Goal: Task Accomplishment & Management: Manage account settings

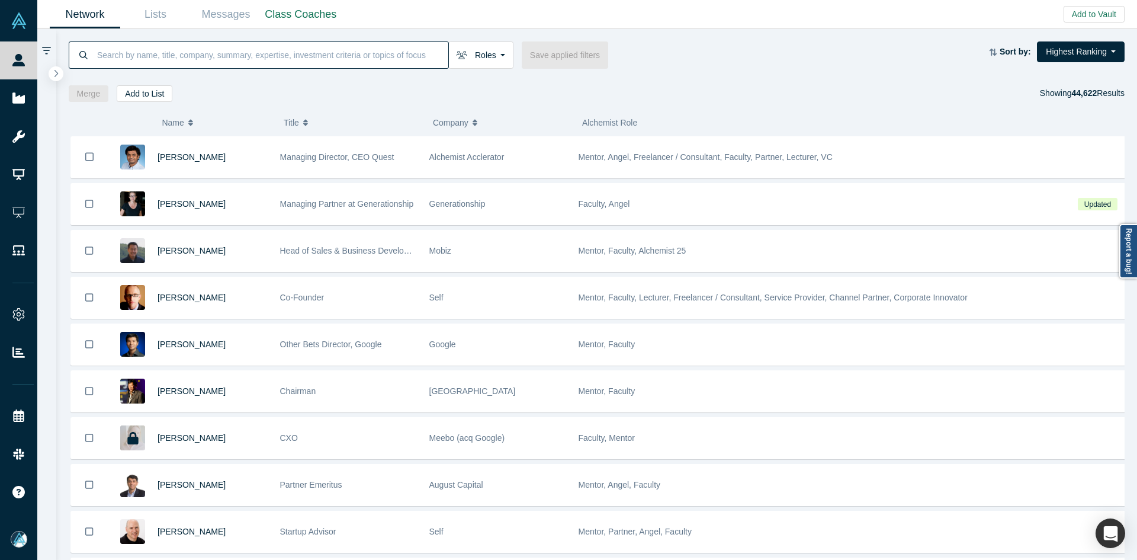
click at [351, 52] on input at bounding box center [272, 55] width 352 height 28
paste input "[PERSON_NAME]"
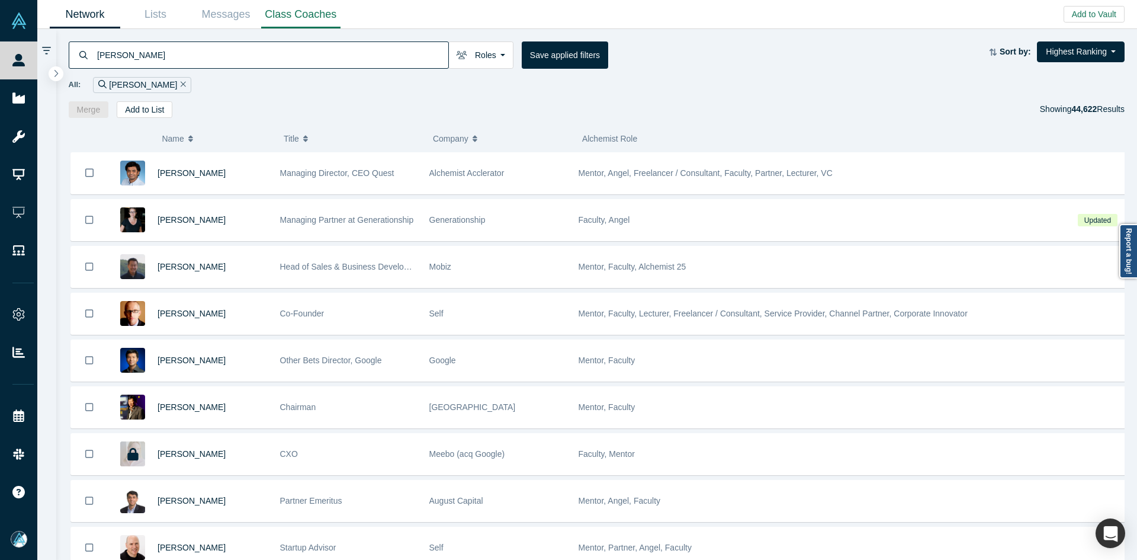
type input "[PERSON_NAME]"
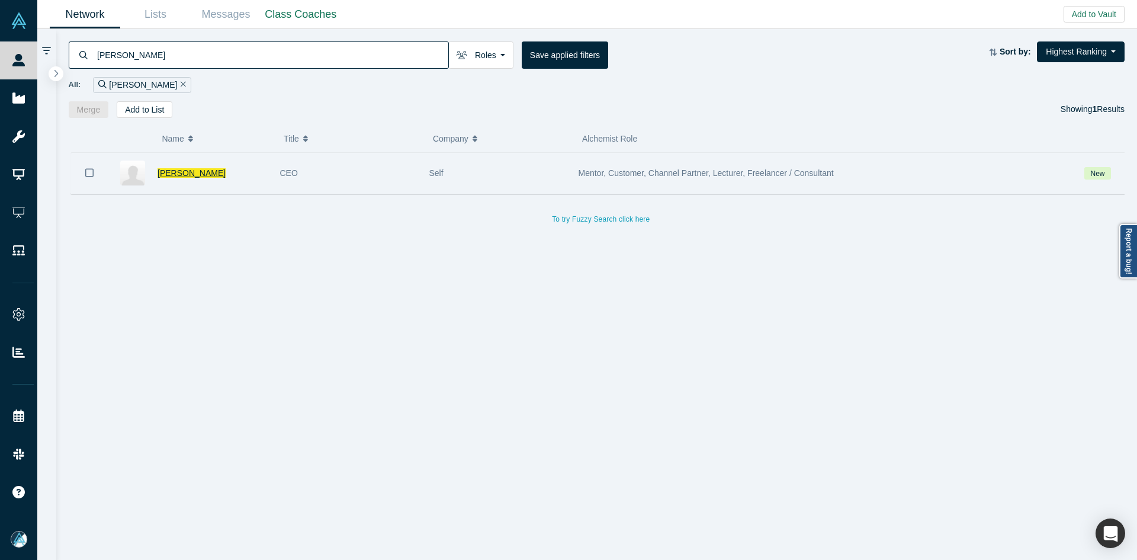
click at [169, 174] on span "[PERSON_NAME]" at bounding box center [192, 172] width 68 height 9
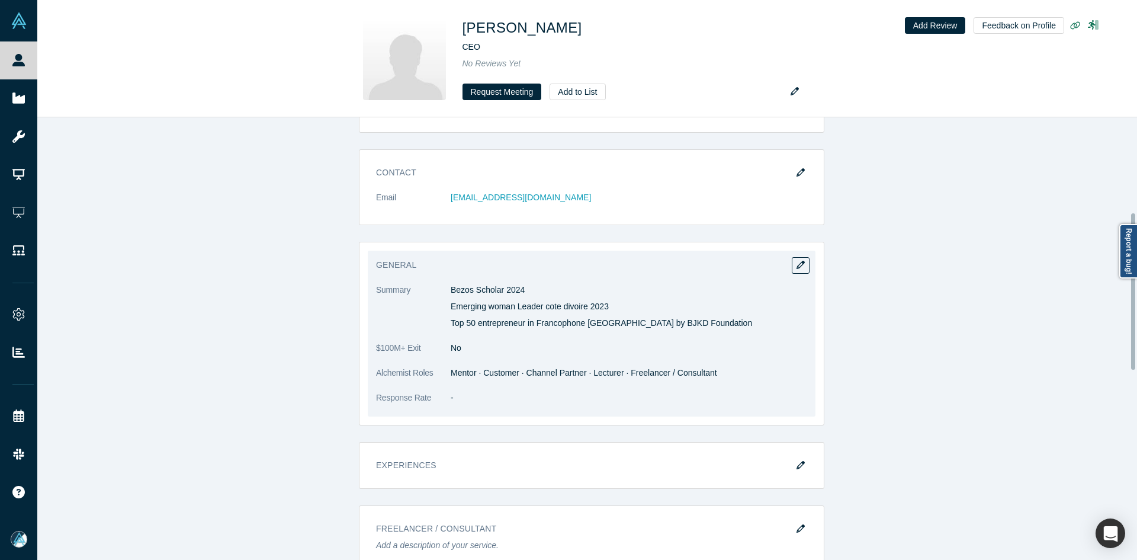
scroll to position [296, 0]
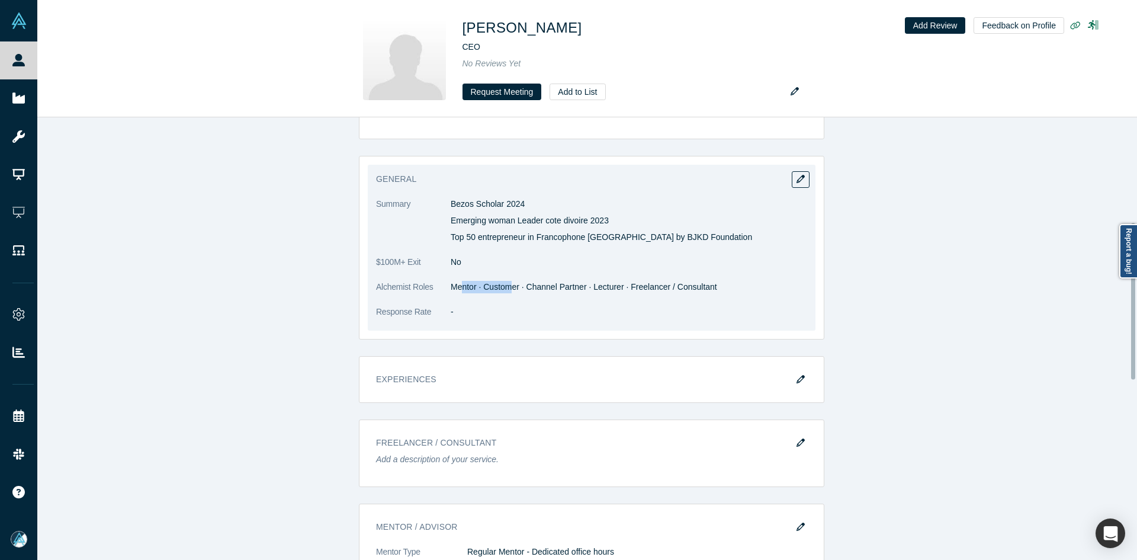
drag, startPoint x: 464, startPoint y: 287, endPoint x: 455, endPoint y: 192, distance: 95.2
click at [505, 290] on dd "Mentor · Customer · Channel Partner · Lecturer · Freelancer / Consultant" at bounding box center [629, 287] width 357 height 12
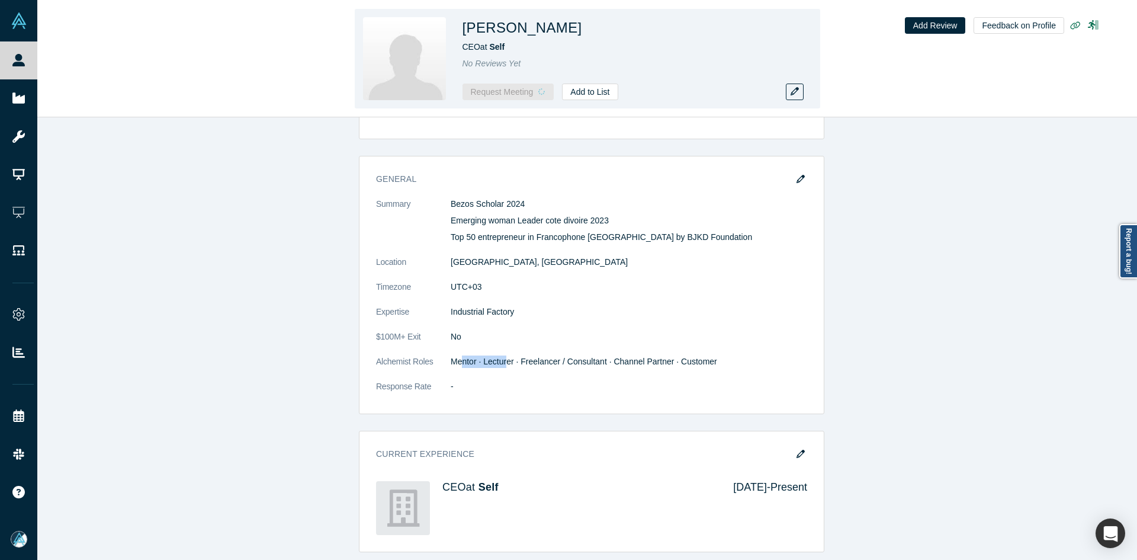
click at [534, 268] on dl "Summary Bezos Scholar 2024 Emerging woman Leader cote divoire 2023 Top 50 entre…" at bounding box center [591, 301] width 431 height 207
click at [623, 310] on dd "Industrial Factory" at bounding box center [629, 312] width 357 height 12
click at [685, 289] on dd "UTC+03" at bounding box center [629, 287] width 357 height 12
click at [620, 304] on dl "Summary Bezos Scholar 2024 Emerging woman Leader cote divoire 2023 Top 50 entre…" at bounding box center [591, 301] width 431 height 207
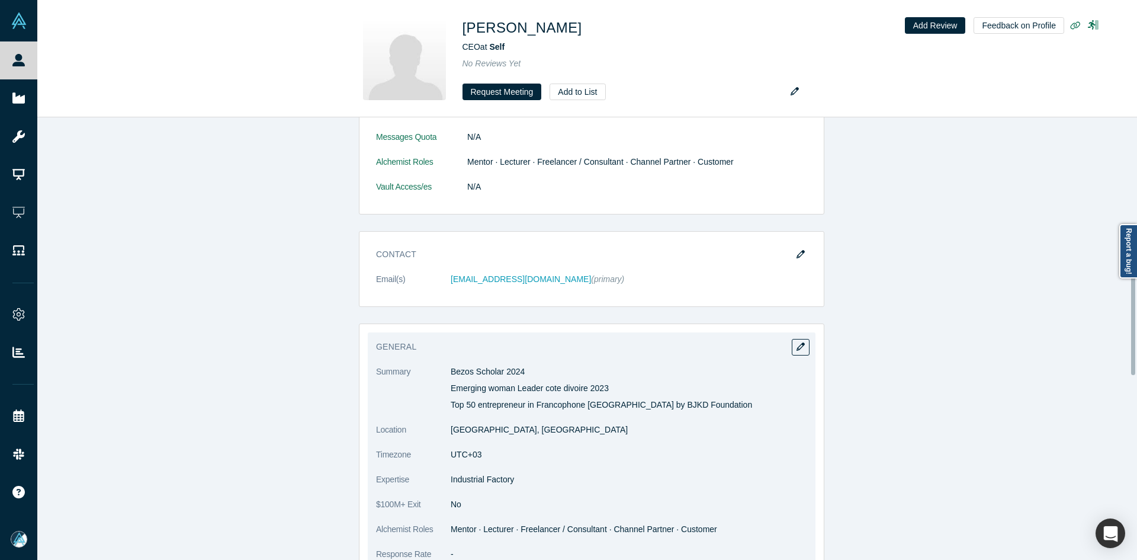
scroll to position [567, 0]
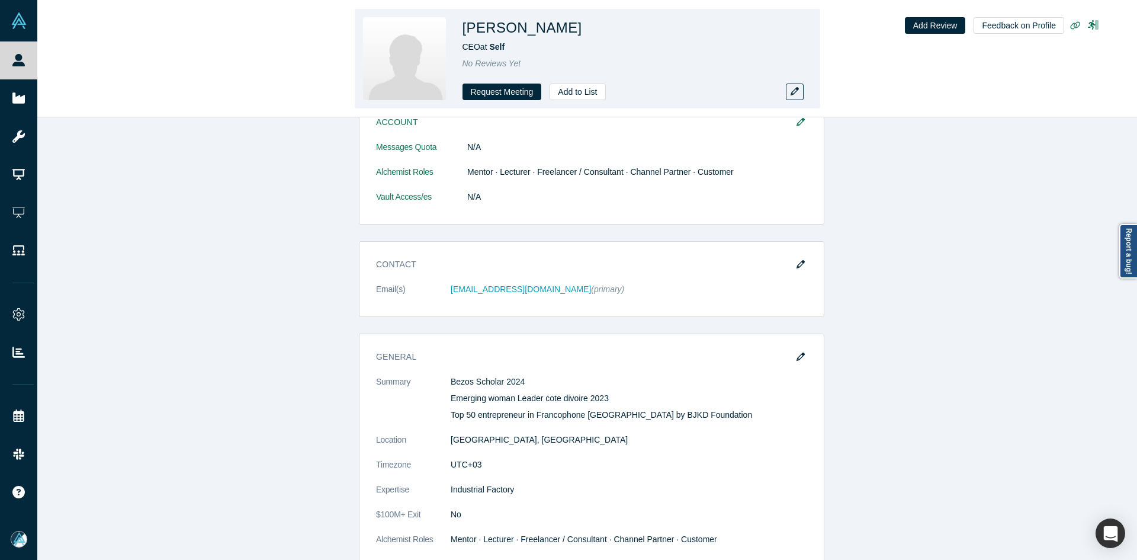
click at [517, 27] on h1 "[PERSON_NAME]" at bounding box center [523, 27] width 120 height 21
copy h1 "[PERSON_NAME]"
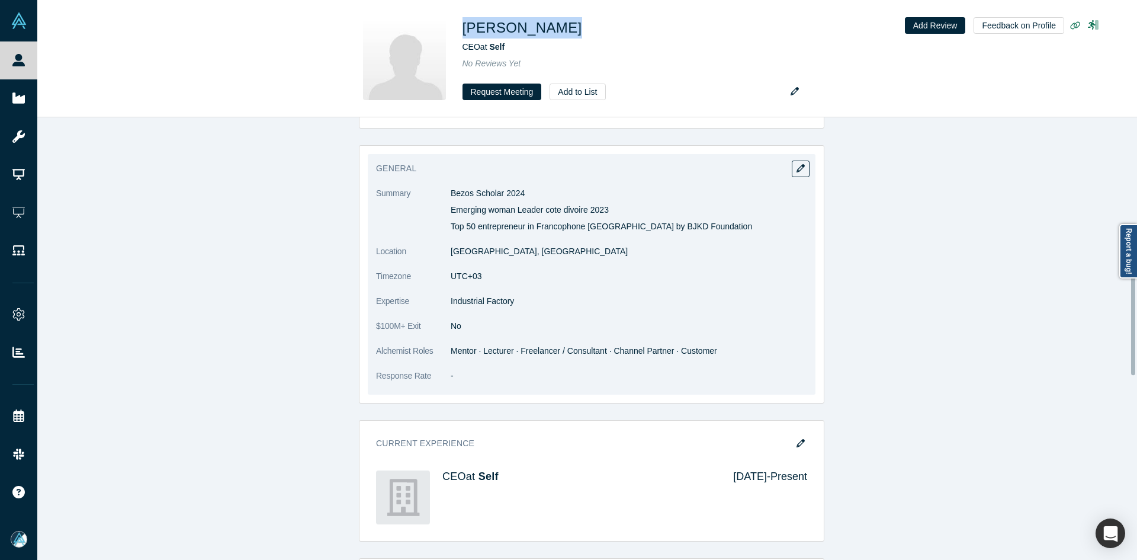
scroll to position [632, 0]
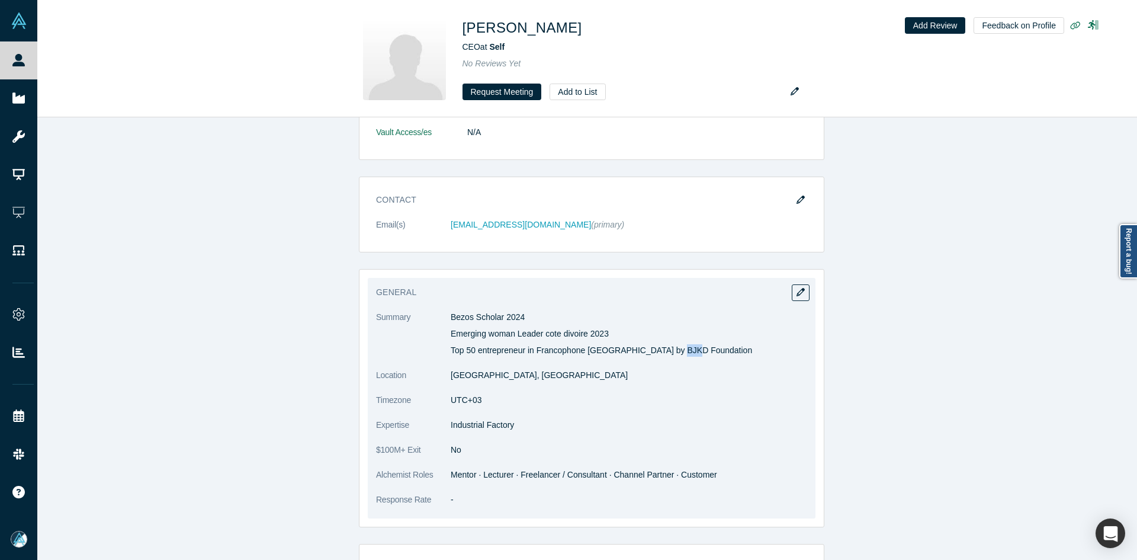
drag, startPoint x: 675, startPoint y: 349, endPoint x: 665, endPoint y: 349, distance: 10.1
click at [665, 349] on p "Top 50 entrepreneur in Francophone [GEOGRAPHIC_DATA] by BJKD Foundation" at bounding box center [629, 350] width 357 height 12
click at [675, 384] on dl "Summary Bezos Scholar 2024 Emerging woman Leader cote divoire 2023 Top 50 entre…" at bounding box center [591, 414] width 431 height 207
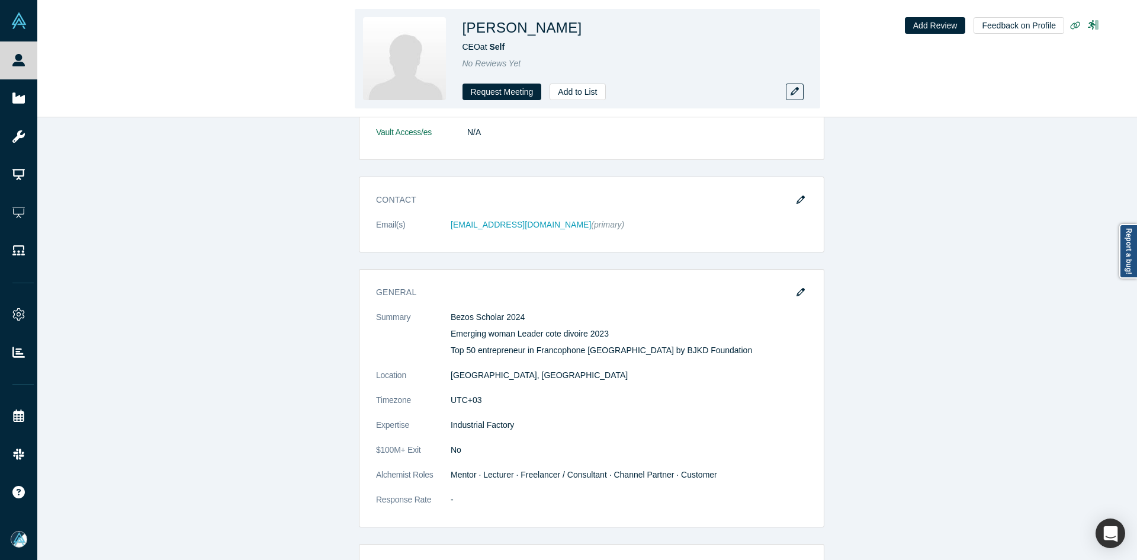
click at [528, 31] on h1 "[PERSON_NAME]" at bounding box center [523, 27] width 120 height 21
copy h1 "[PERSON_NAME]"
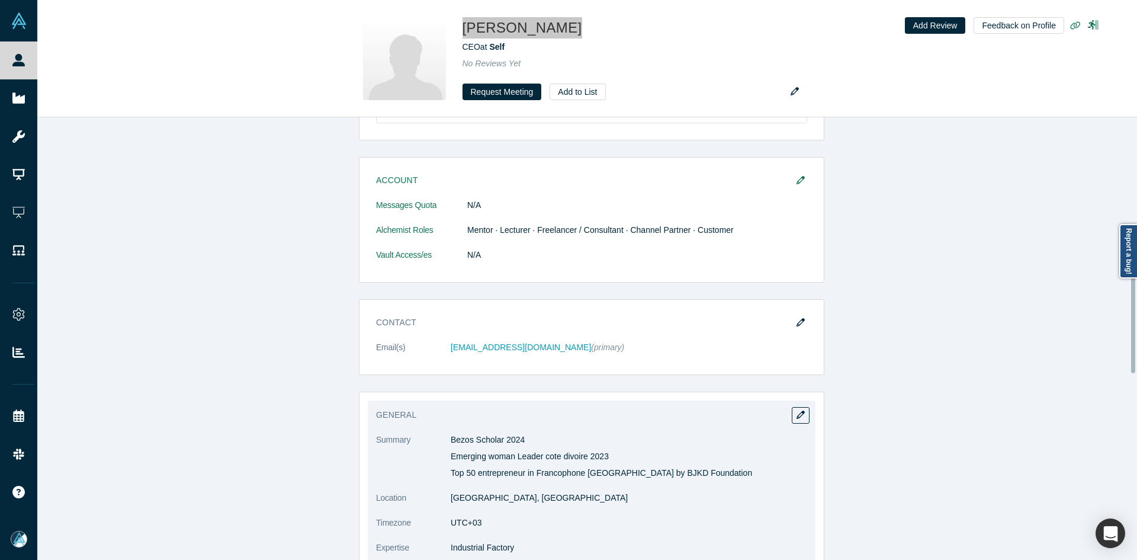
scroll to position [691, 0]
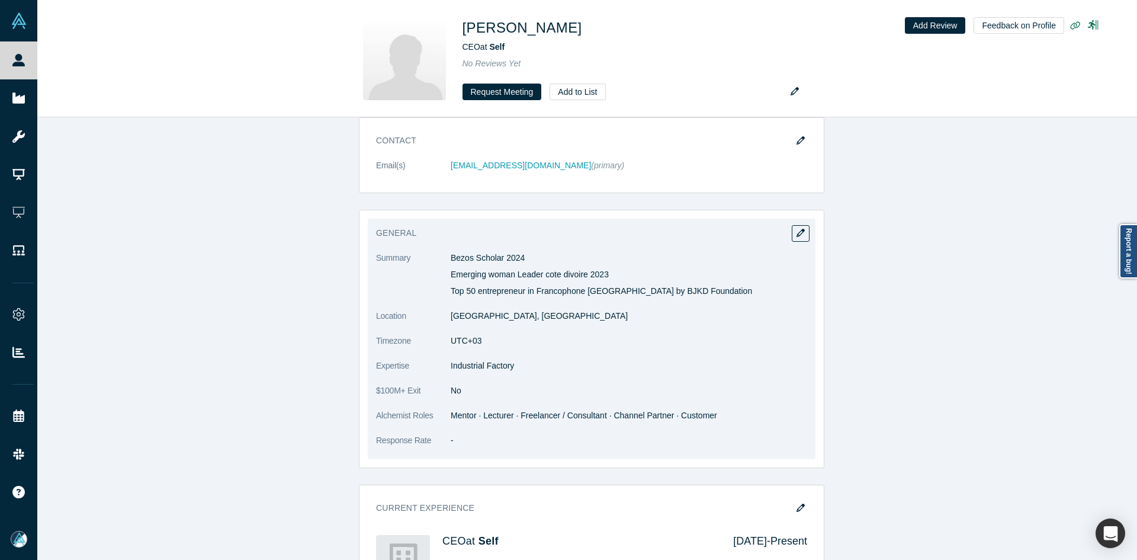
click at [806, 230] on div "General Summary Bezos Scholar 2024 Emerging woman Leader cote divoire 2023 Top …" at bounding box center [592, 339] width 448 height 240
click at [799, 233] on icon "button" at bounding box center [801, 233] width 8 height 8
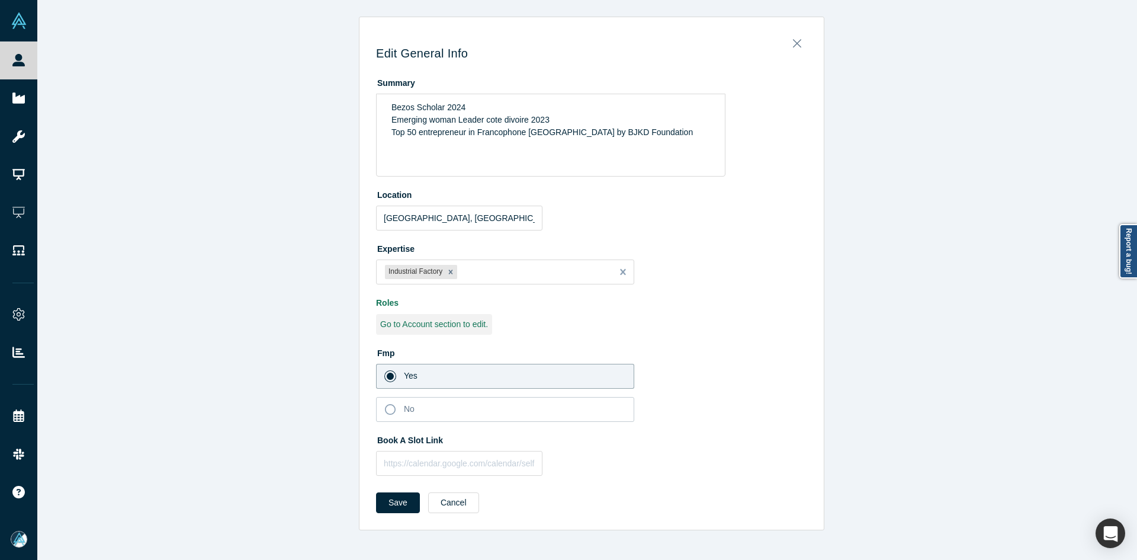
scroll to position [0, 0]
click at [448, 471] on input "text" at bounding box center [459, 463] width 166 height 25
paste input "[URL][DOMAIN_NAME]"
type input "[URL][DOMAIN_NAME]"
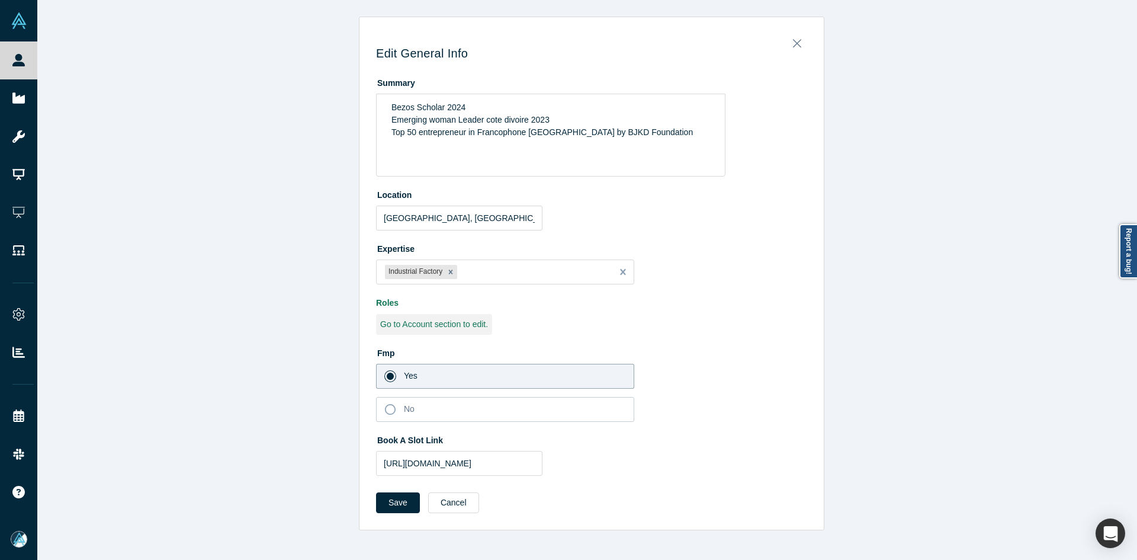
drag, startPoint x: 402, startPoint y: 503, endPoint x: 455, endPoint y: 389, distance: 126.9
click at [401, 503] on button "Save" at bounding box center [398, 502] width 44 height 21
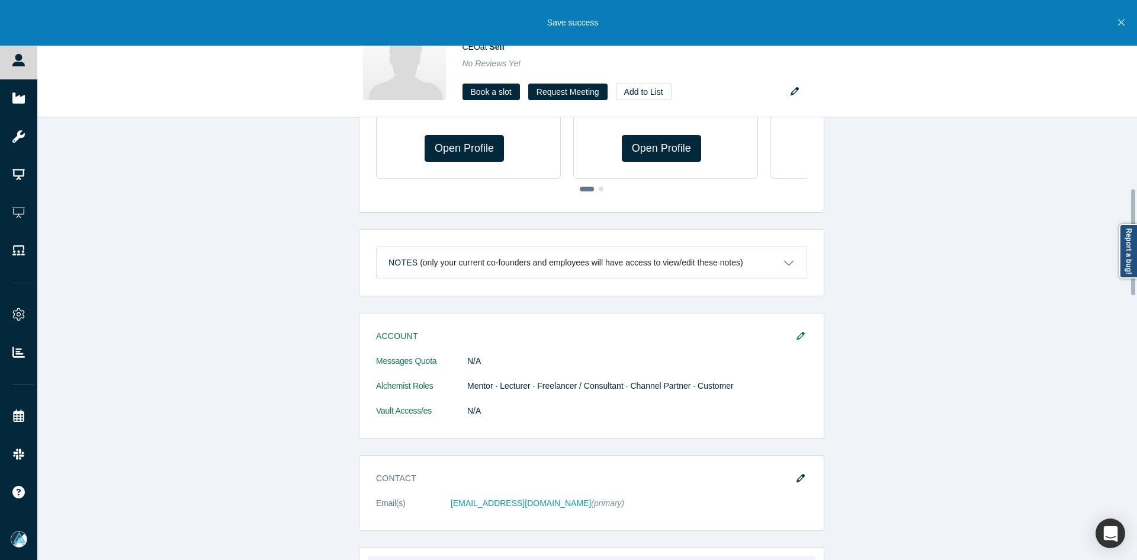
scroll to position [533, 0]
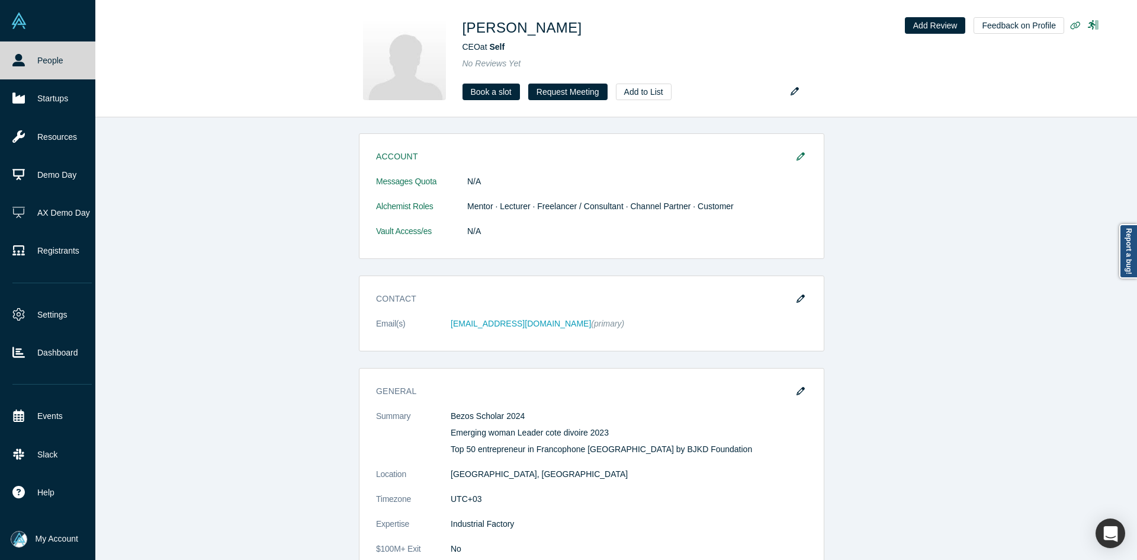
click at [22, 63] on icon at bounding box center [18, 60] width 12 height 12
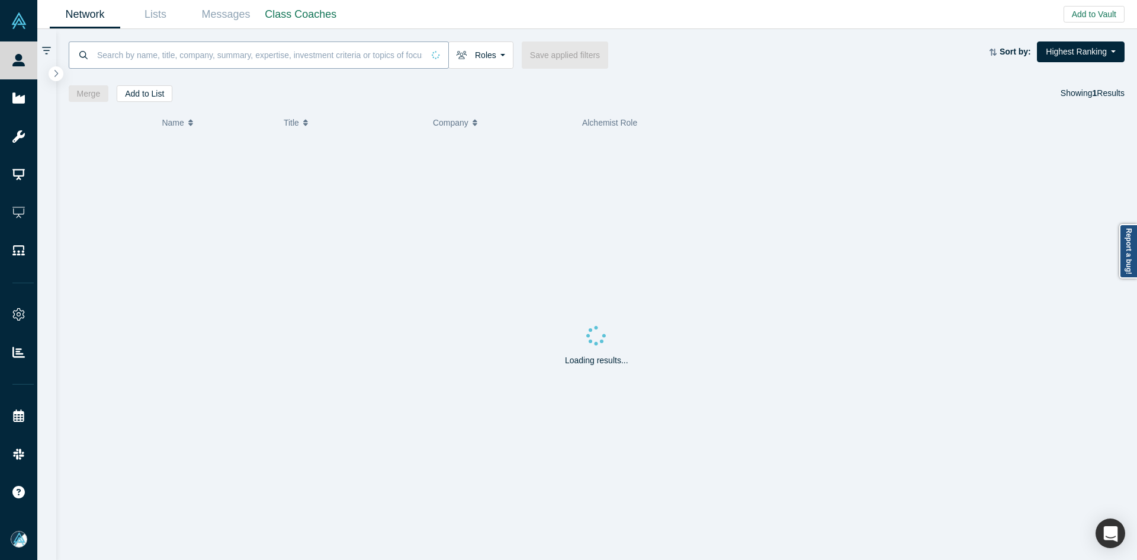
click at [341, 46] on input at bounding box center [260, 55] width 328 height 28
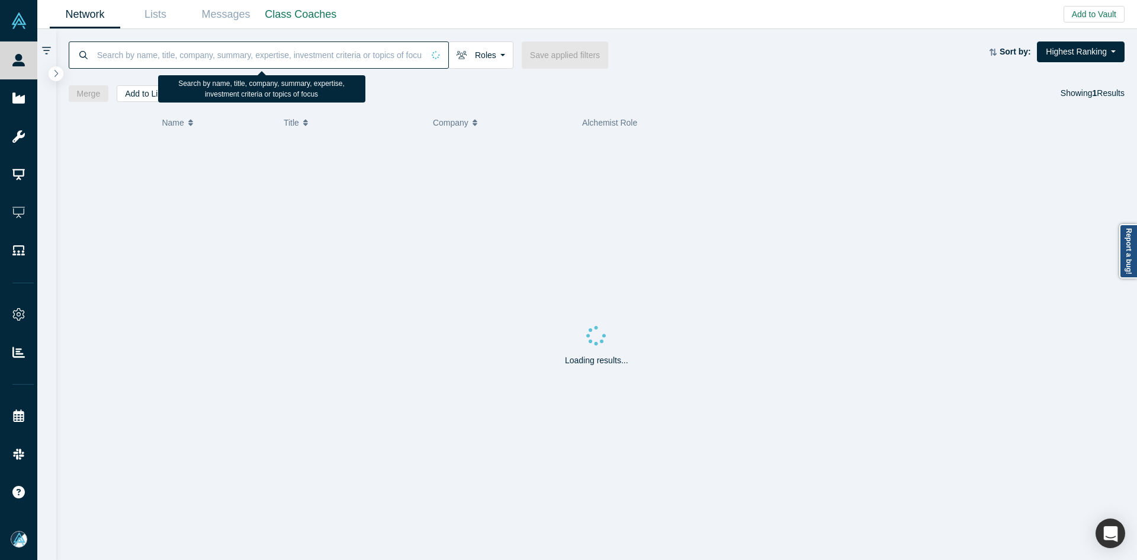
click at [341, 46] on input at bounding box center [260, 55] width 328 height 28
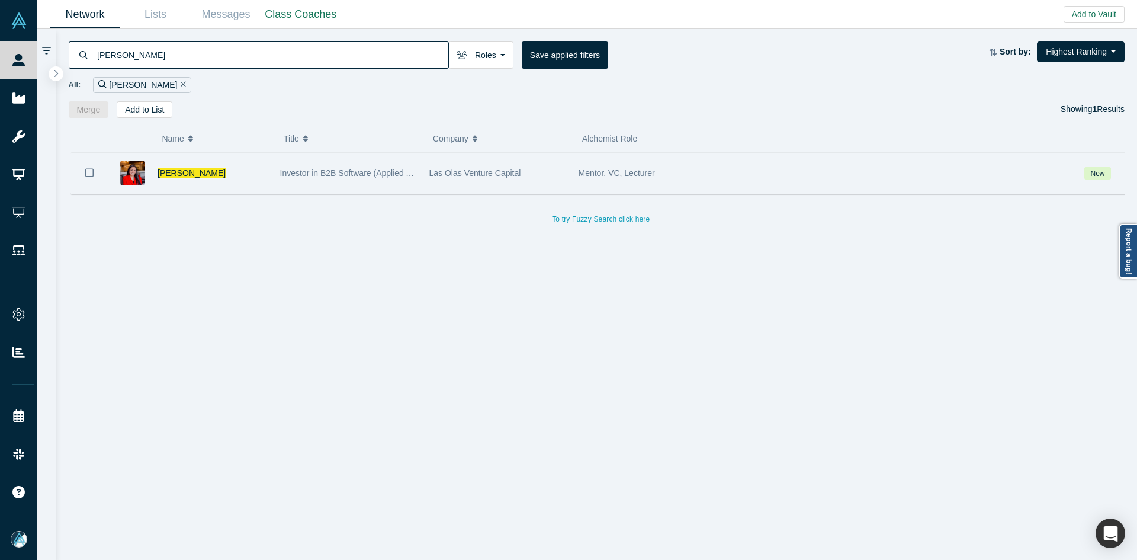
type input "[PERSON_NAME]"
click at [178, 172] on span "[PERSON_NAME]" at bounding box center [192, 172] width 68 height 9
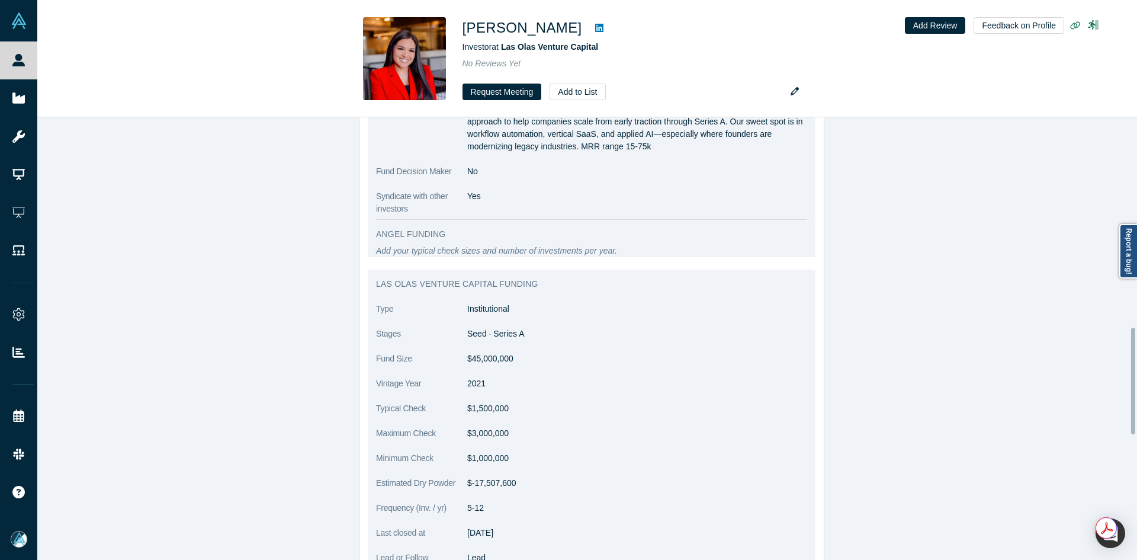
scroll to position [948, 0]
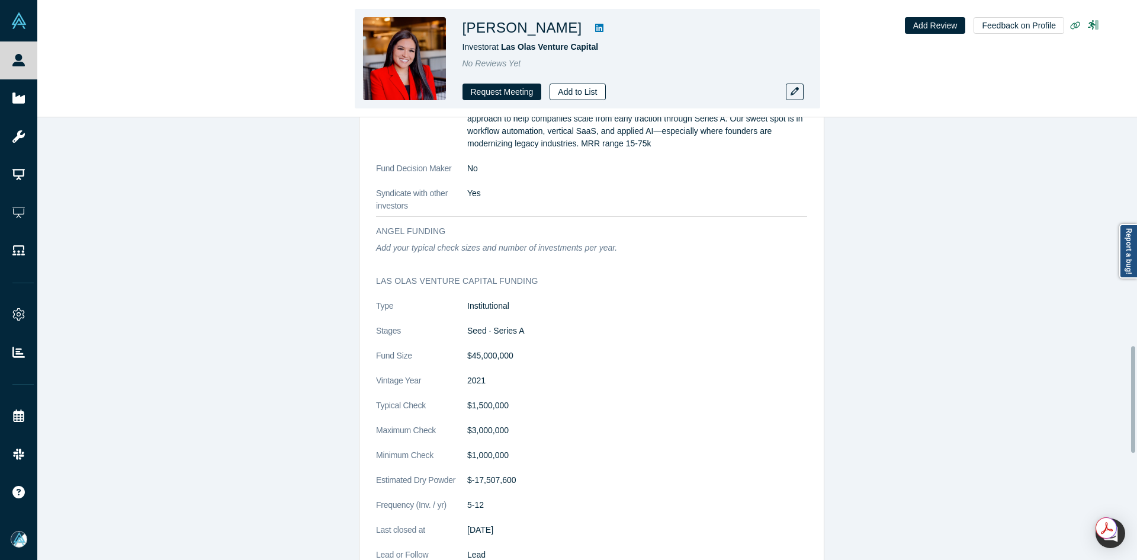
click at [591, 93] on button "Add to List" at bounding box center [578, 92] width 56 height 17
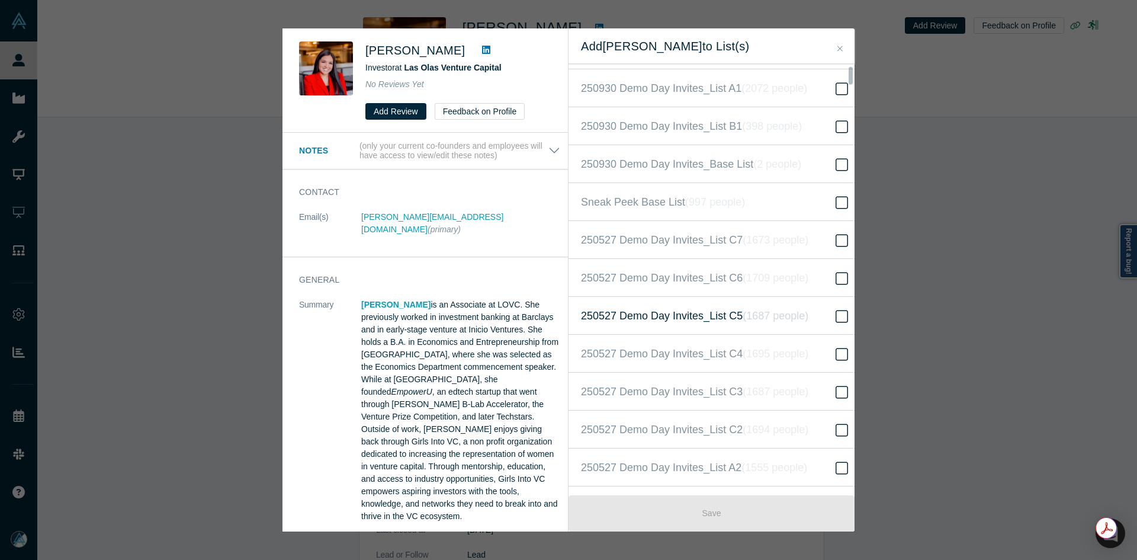
scroll to position [355, 0]
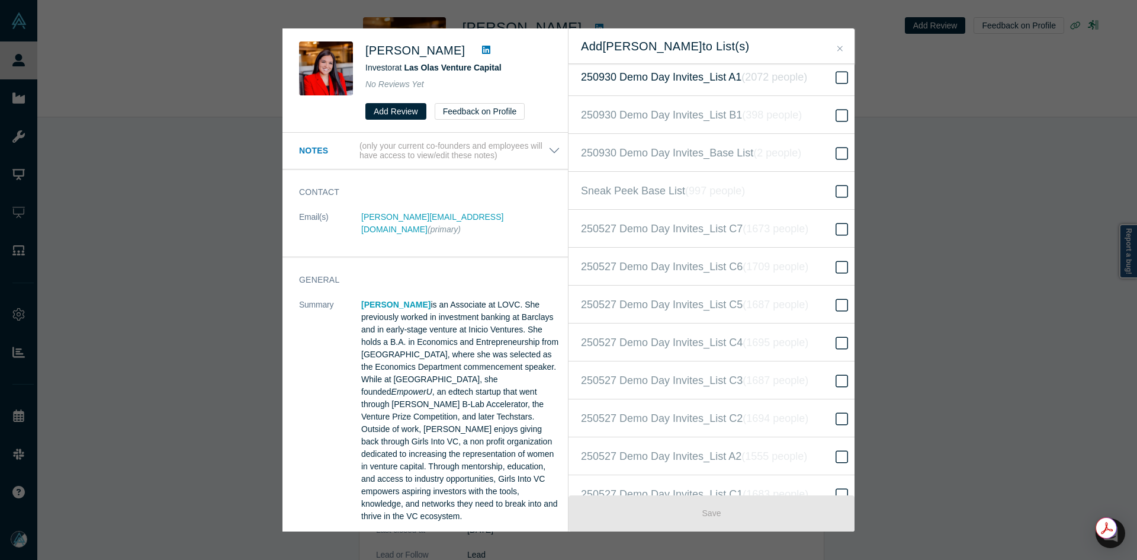
click at [711, 82] on span "250930 Demo Day Invites_List A1 ( 2072 people )" at bounding box center [694, 77] width 226 height 17
click at [0, 0] on input "250930 Demo Day Invites_List A1 ( 2072 people )" at bounding box center [0, 0] width 0 height 0
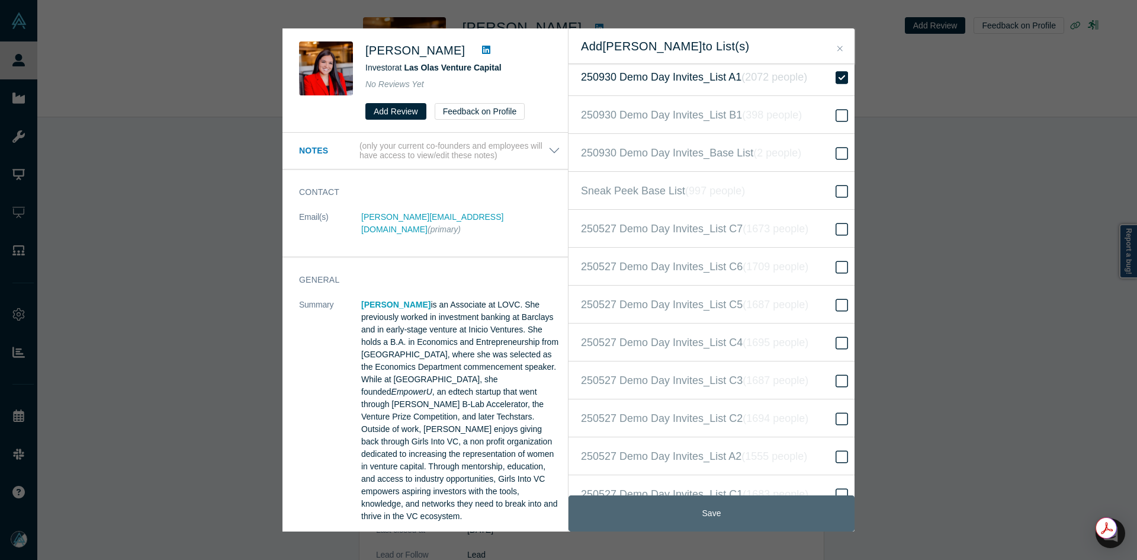
click at [720, 511] on button "Save" at bounding box center [712, 513] width 286 height 36
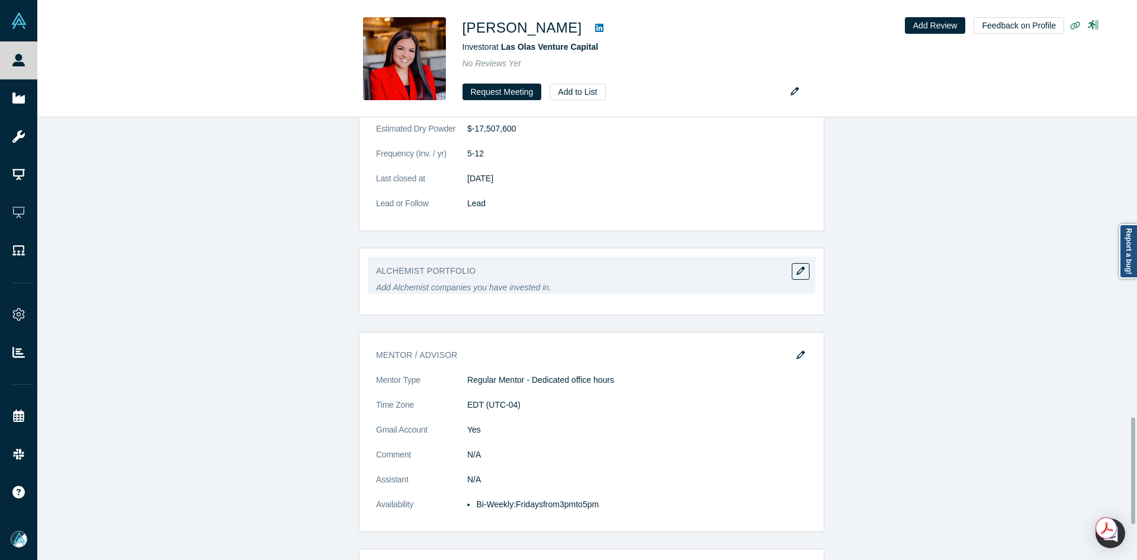
scroll to position [1362, 0]
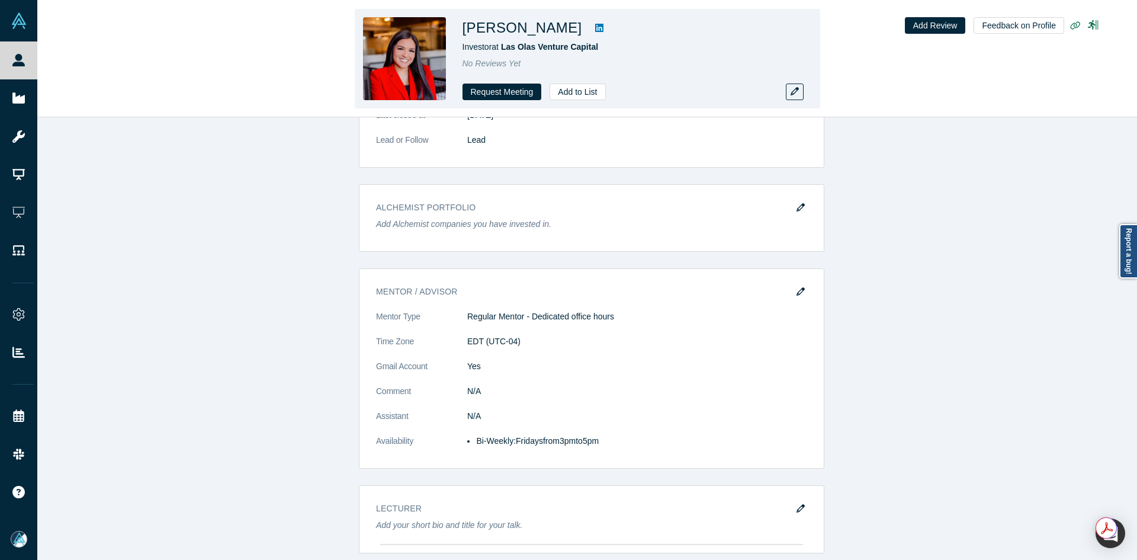
click at [591, 24] on link at bounding box center [600, 28] width 18 height 14
click at [518, 28] on h1 "[PERSON_NAME]" at bounding box center [523, 27] width 120 height 21
copy div "[PERSON_NAME]"
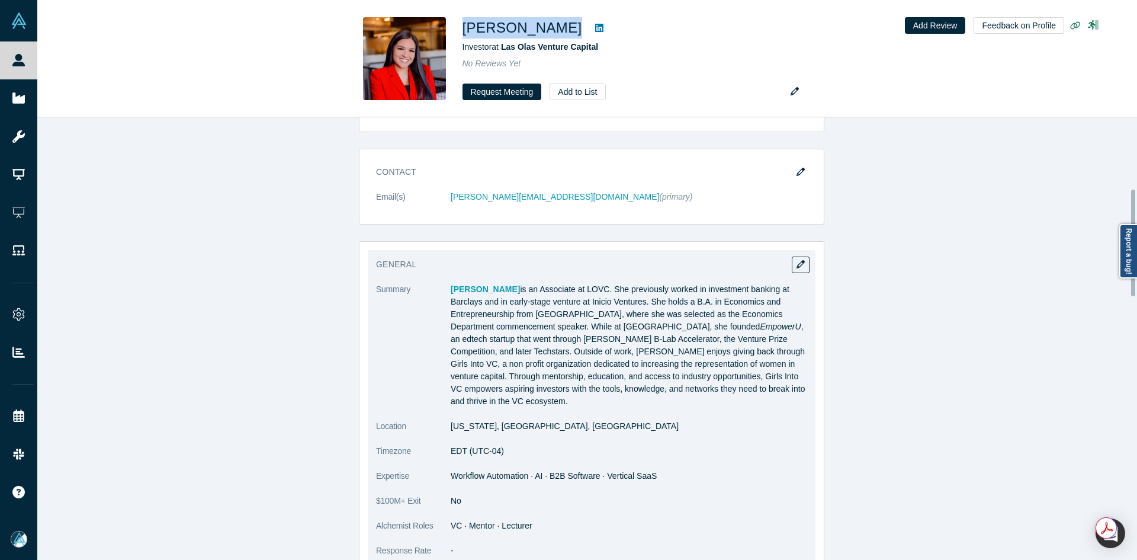
scroll to position [118, 0]
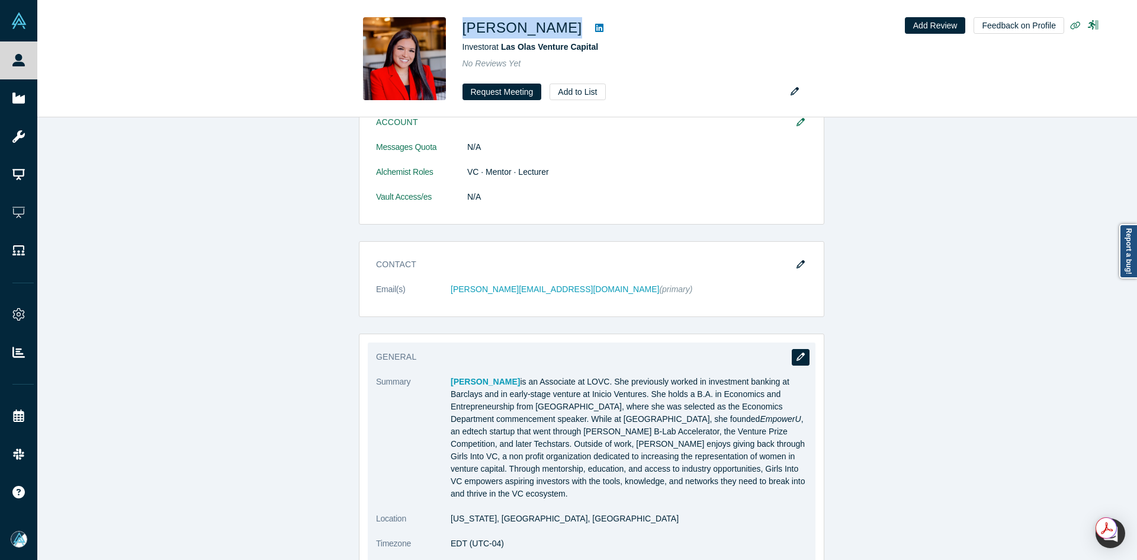
click at [797, 356] on icon "button" at bounding box center [801, 356] width 8 height 8
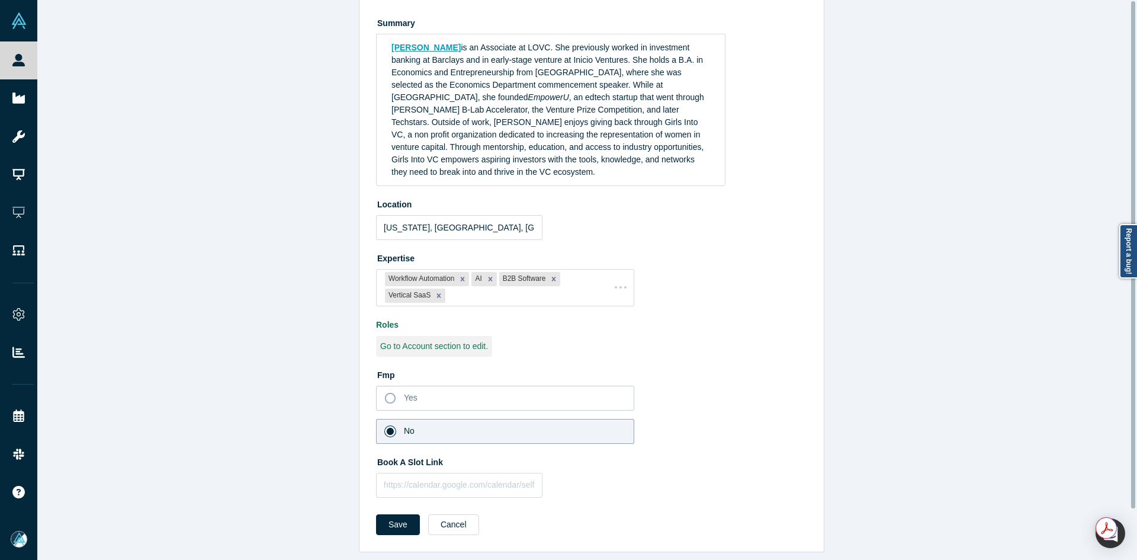
scroll to position [0, 0]
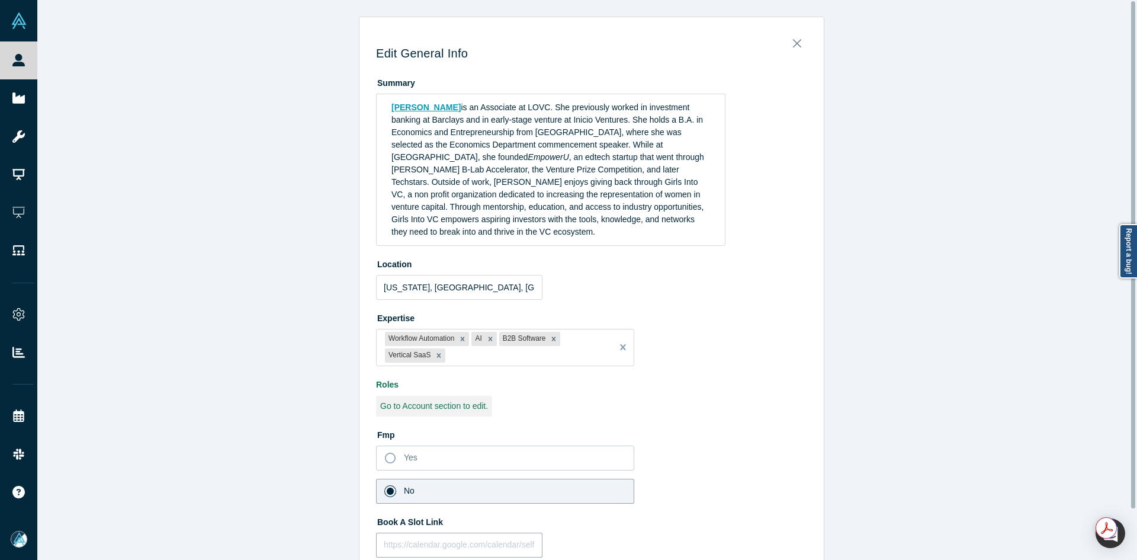
click at [468, 532] on input "text" at bounding box center [459, 544] width 166 height 25
paste input "[URL][DOMAIN_NAME]"
type input "[URL][DOMAIN_NAME]"
click at [271, 484] on div "Edit General Info Summary [PERSON_NAME] is an Associate at [GEOGRAPHIC_DATA]. S…" at bounding box center [591, 314] width 1109 height 595
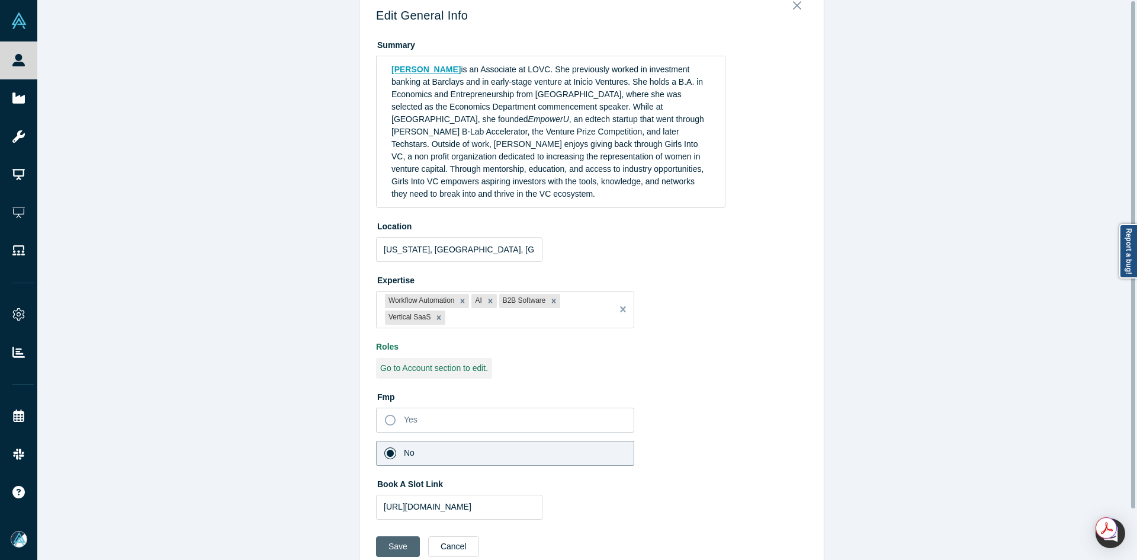
scroll to position [56, 0]
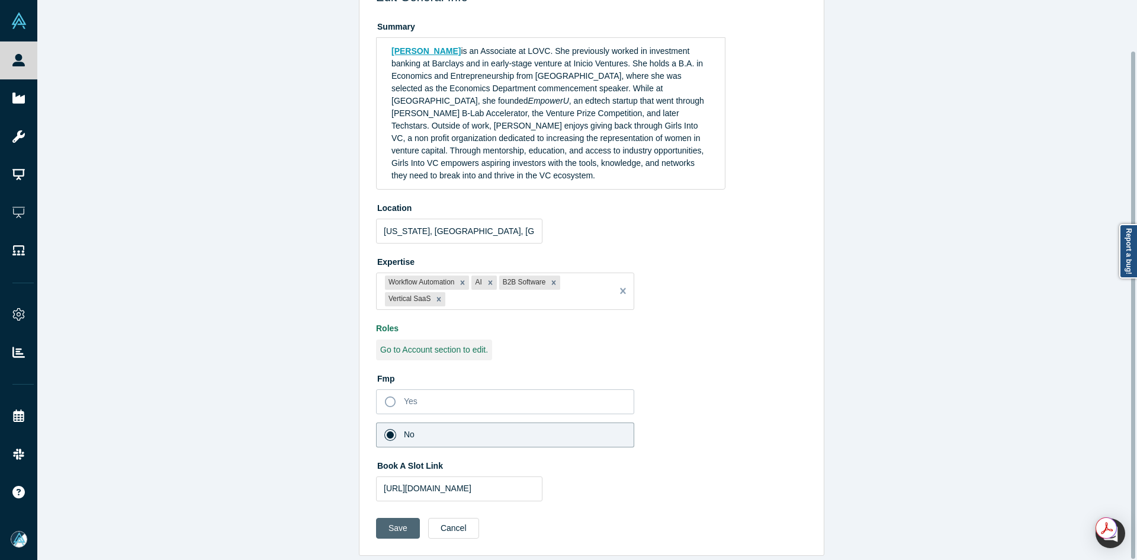
click at [390, 518] on button "Save" at bounding box center [398, 528] width 44 height 21
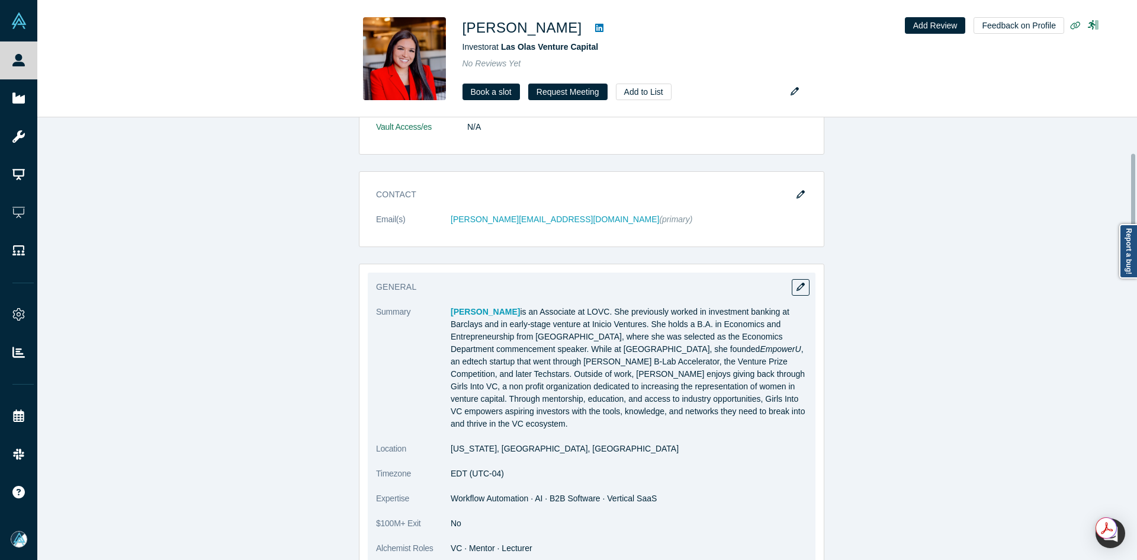
scroll to position [59, 0]
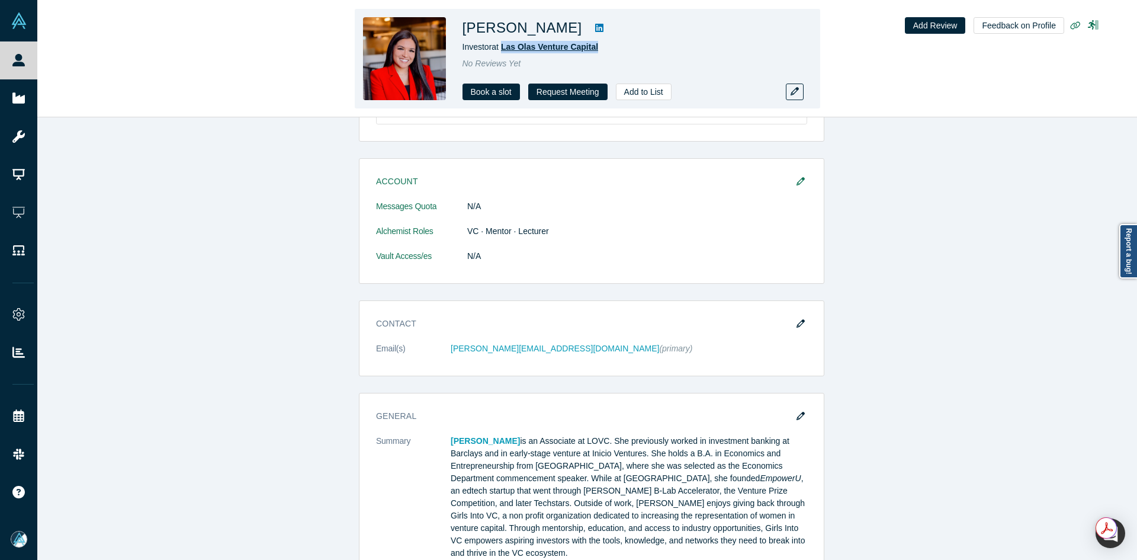
copy span "Las Olas Venture Capital"
drag, startPoint x: 571, startPoint y: 50, endPoint x: 504, endPoint y: 50, distance: 66.9
click at [504, 50] on div "Investor at [GEOGRAPHIC_DATA] Venture Capital" at bounding box center [629, 47] width 332 height 12
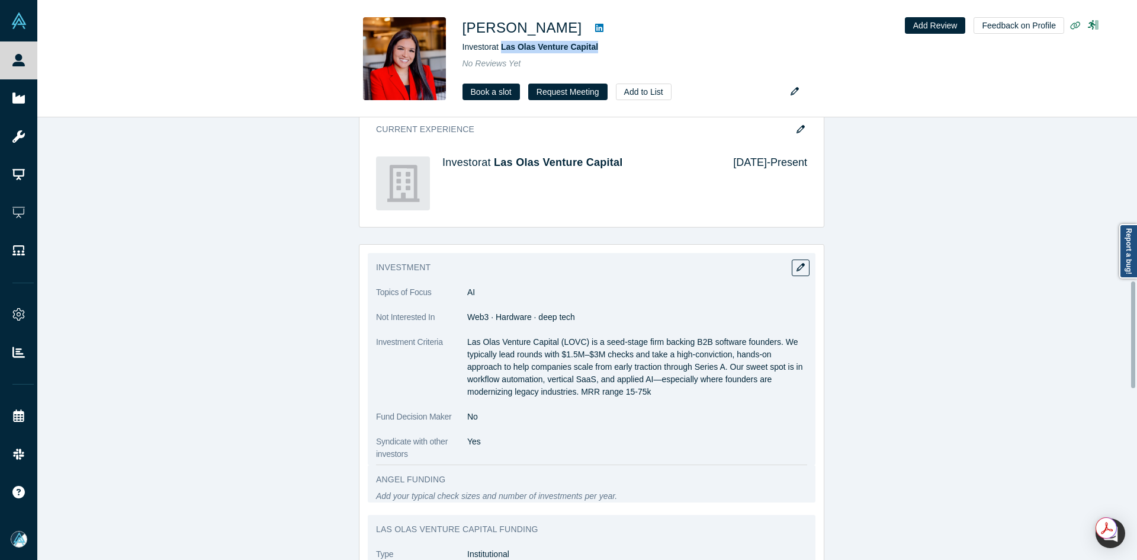
scroll to position [711, 0]
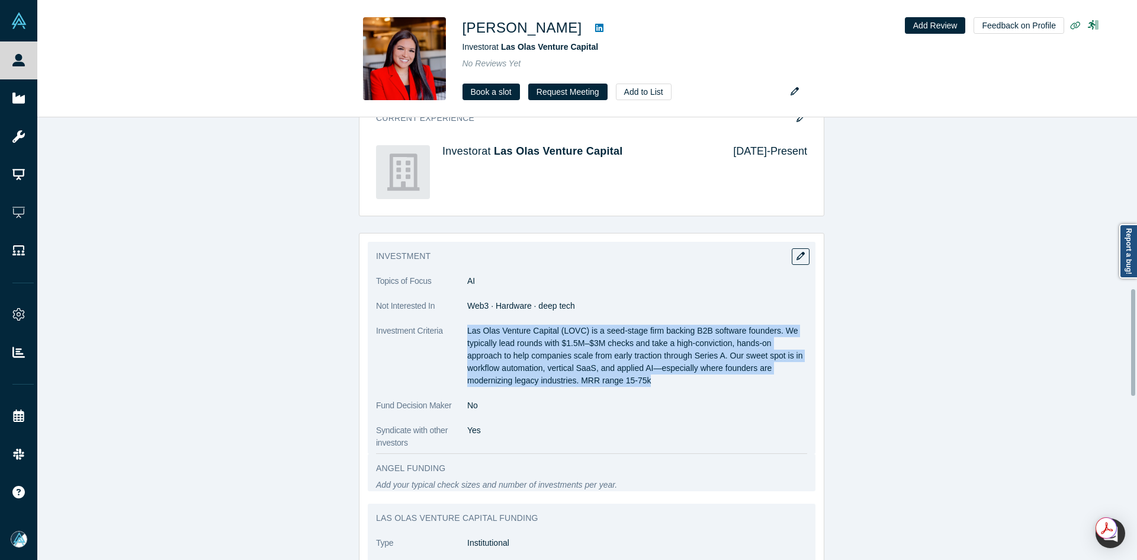
copy p "Las Olas Venture Capital (LOVC) is a seed-stage firm backing B2B software found…"
drag, startPoint x: 464, startPoint y: 315, endPoint x: 669, endPoint y: 373, distance: 213.0
click at [669, 373] on p "Las Olas Venture Capital (LOVC) is a seed-stage firm backing B2B software found…" at bounding box center [637, 356] width 340 height 62
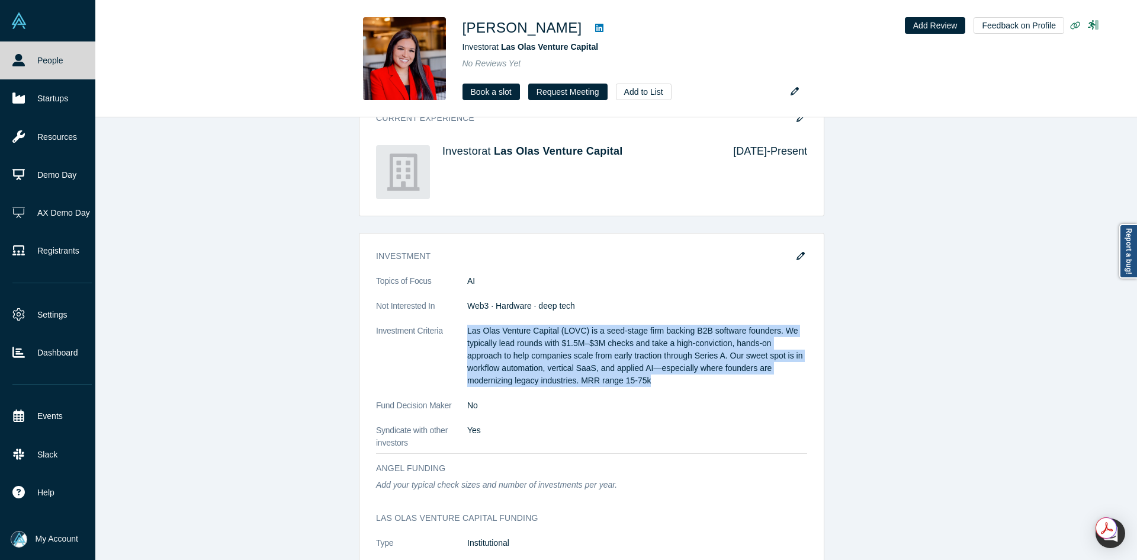
click at [15, 69] on link "People" at bounding box center [52, 60] width 104 height 38
click at [15, 68] on link "People" at bounding box center [52, 60] width 104 height 38
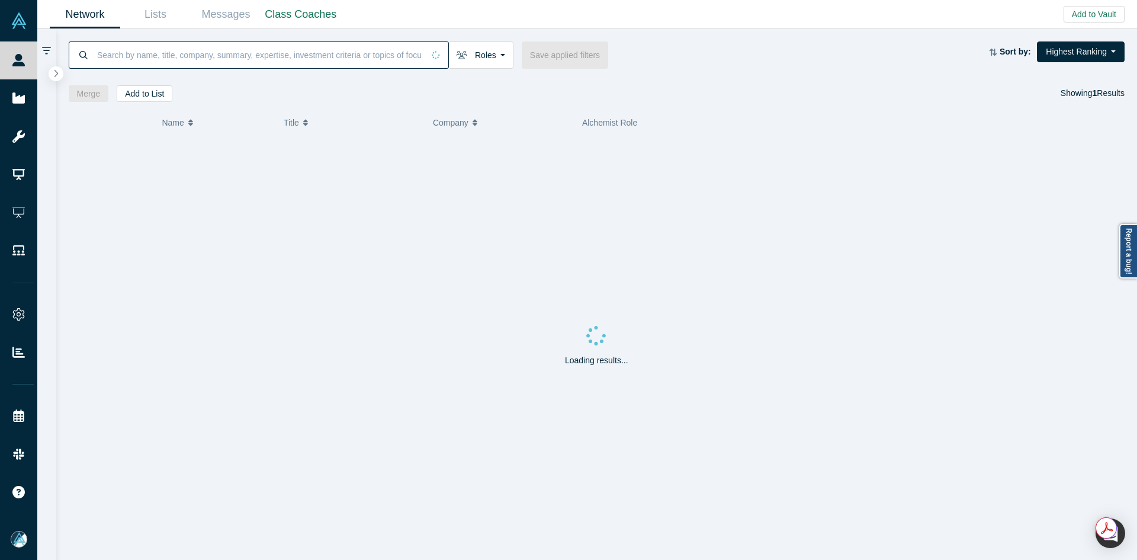
click at [220, 59] on input at bounding box center [260, 55] width 328 height 28
paste input "[PERSON_NAME]"
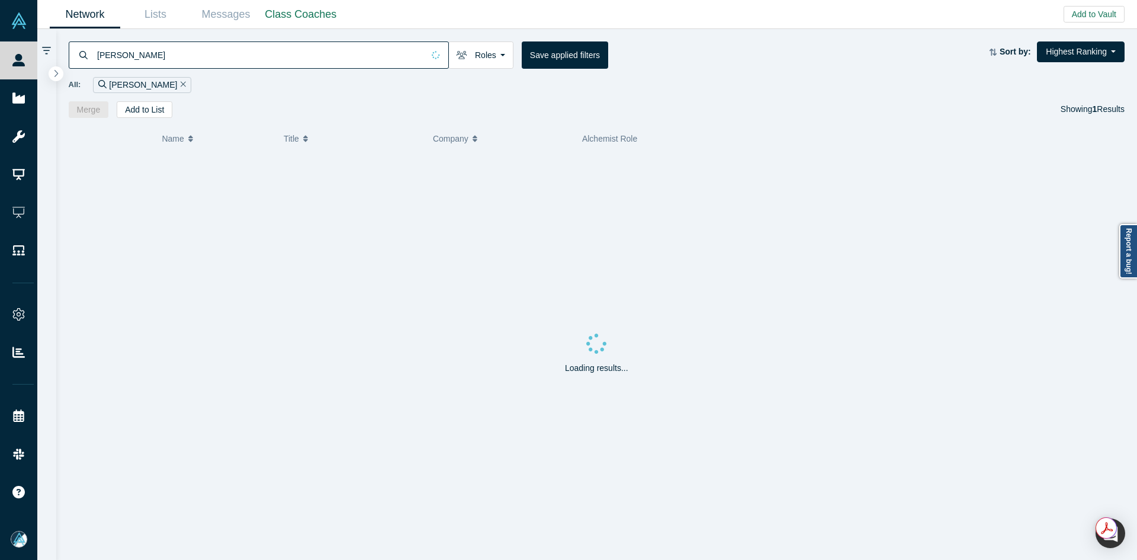
type input "[PERSON_NAME]"
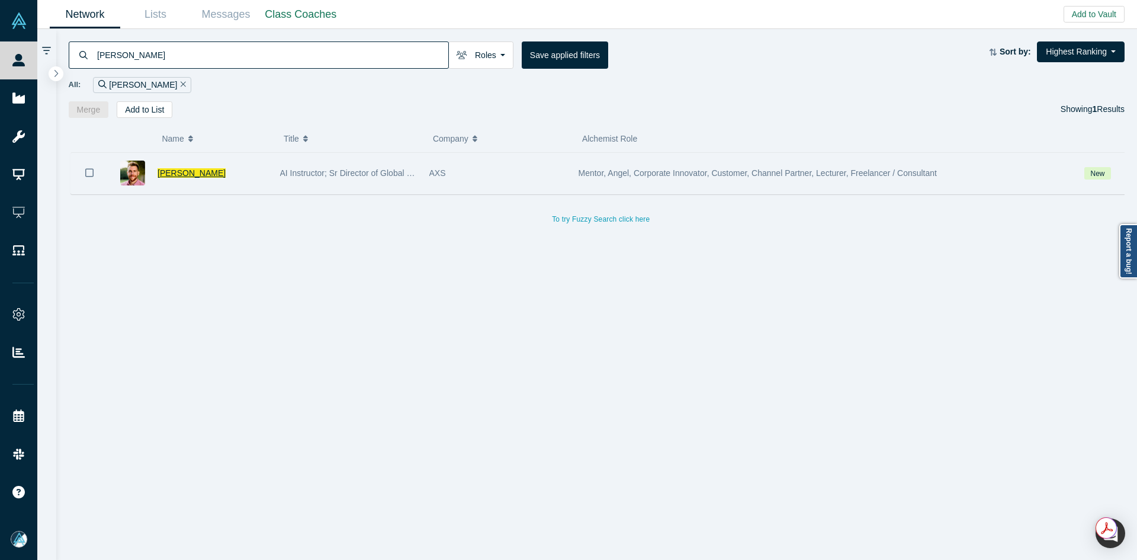
click at [193, 175] on span "[PERSON_NAME]" at bounding box center [192, 172] width 68 height 9
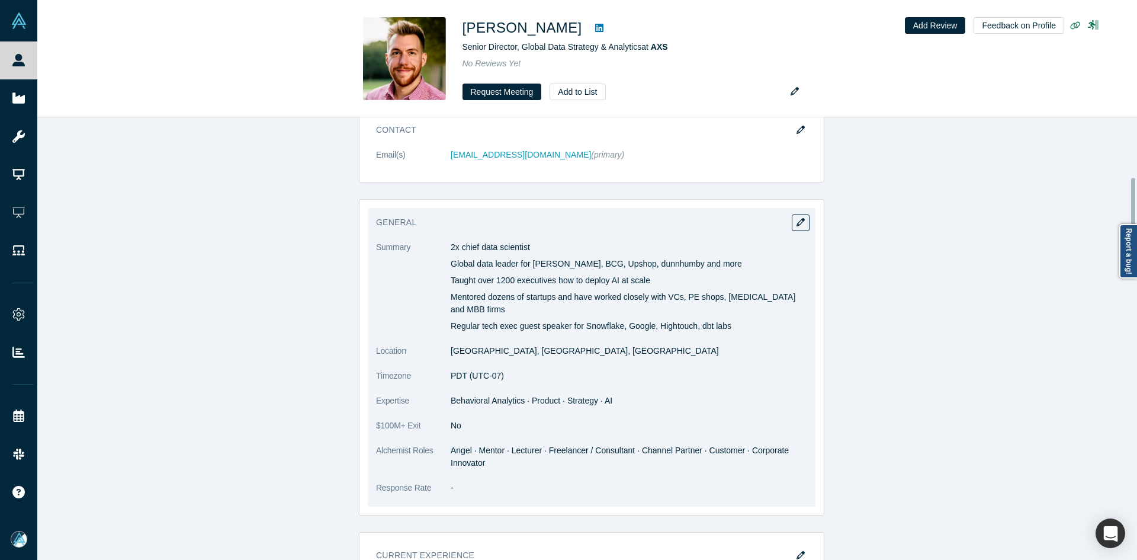
scroll to position [296, 0]
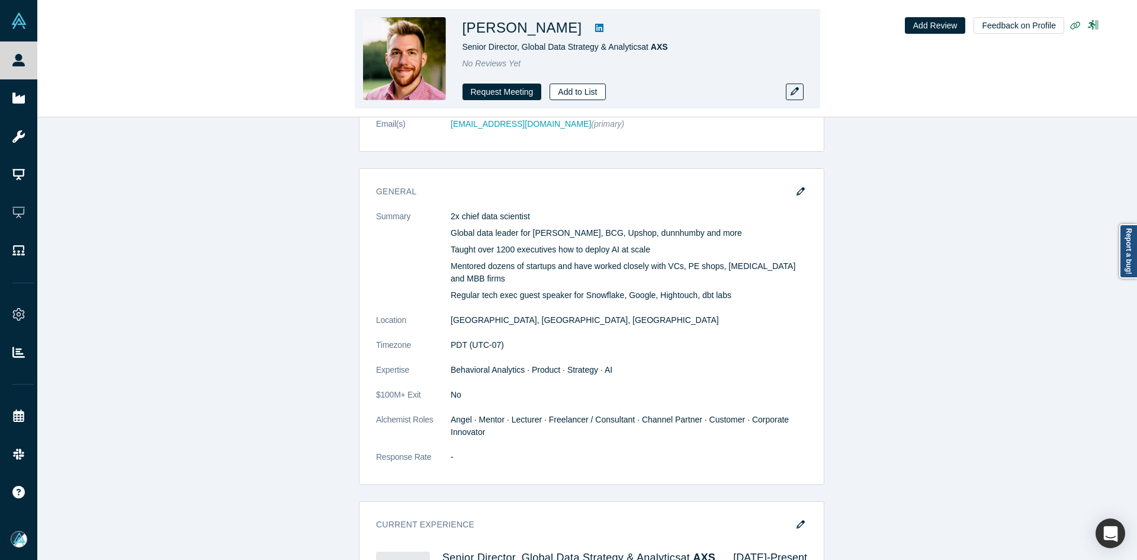
click at [566, 90] on button "Add to List" at bounding box center [578, 92] width 56 height 17
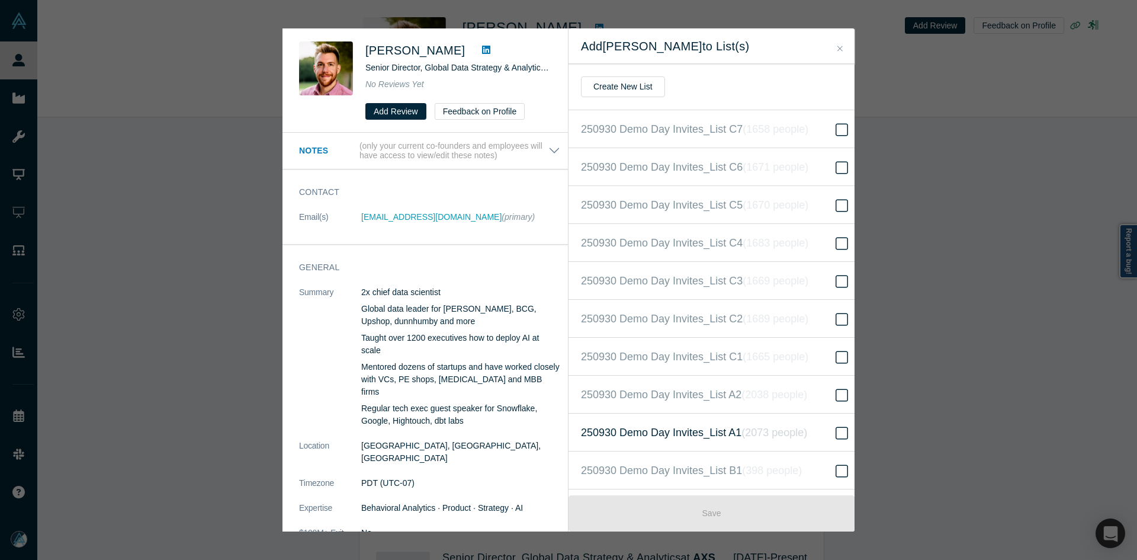
click at [673, 442] on label "250930 Demo Day Invites_List A1 ( 2073 people )" at bounding box center [716, 432] width 295 height 38
click at [0, 0] on input "250930 Demo Day Invites_List A1 ( 2073 people )" at bounding box center [0, 0] width 0 height 0
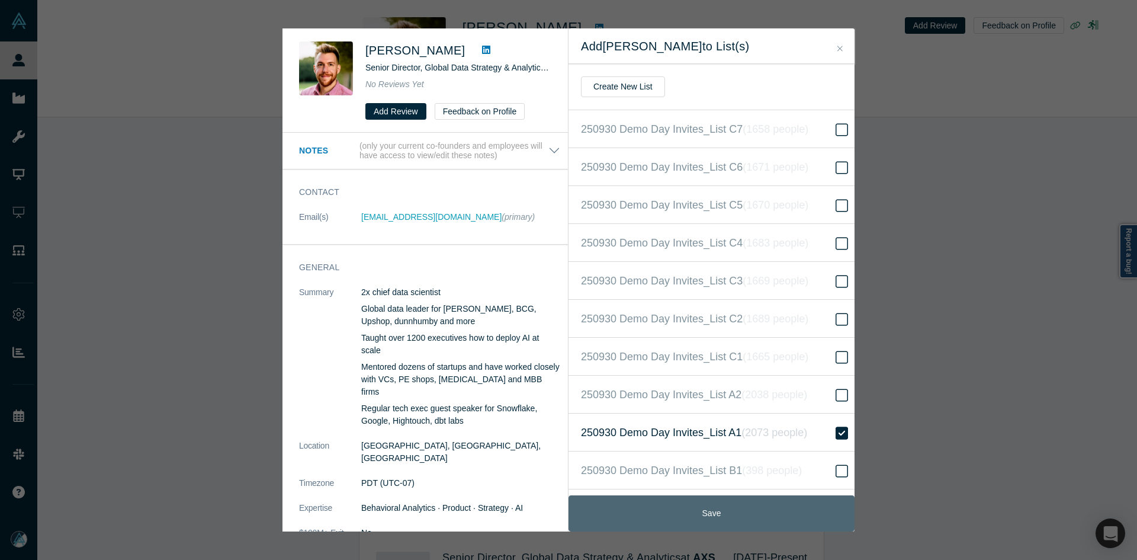
click at [767, 513] on button "Save" at bounding box center [712, 513] width 286 height 36
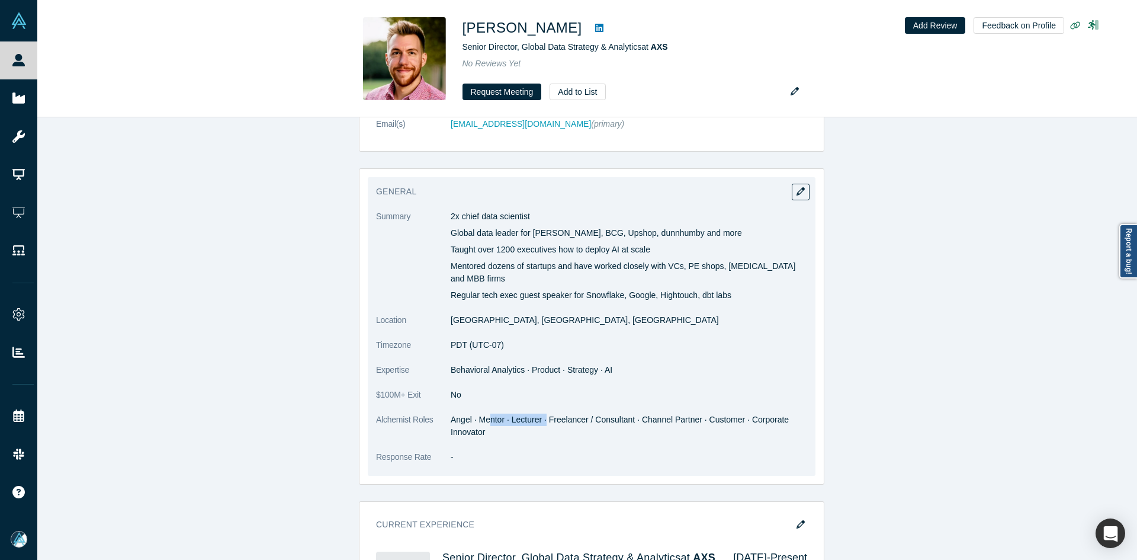
drag, startPoint x: 511, startPoint y: 408, endPoint x: 542, endPoint y: 393, distance: 34.7
click at [545, 413] on dd "Angel · Mentor · Lecturer · Freelancer / Consultant · Channel Partner · Custome…" at bounding box center [629, 425] width 357 height 25
click at [554, 415] on dd "Angel · Mentor · Lecturer · Freelancer / Consultant · Channel Partner · Custome…" at bounding box center [629, 425] width 357 height 25
drag, startPoint x: 601, startPoint y: 408, endPoint x: 675, endPoint y: 408, distance: 74.0
click at [675, 413] on dd "Angel · Mentor · Lecturer · Freelancer / Consultant · Channel Partner · Custome…" at bounding box center [629, 425] width 357 height 25
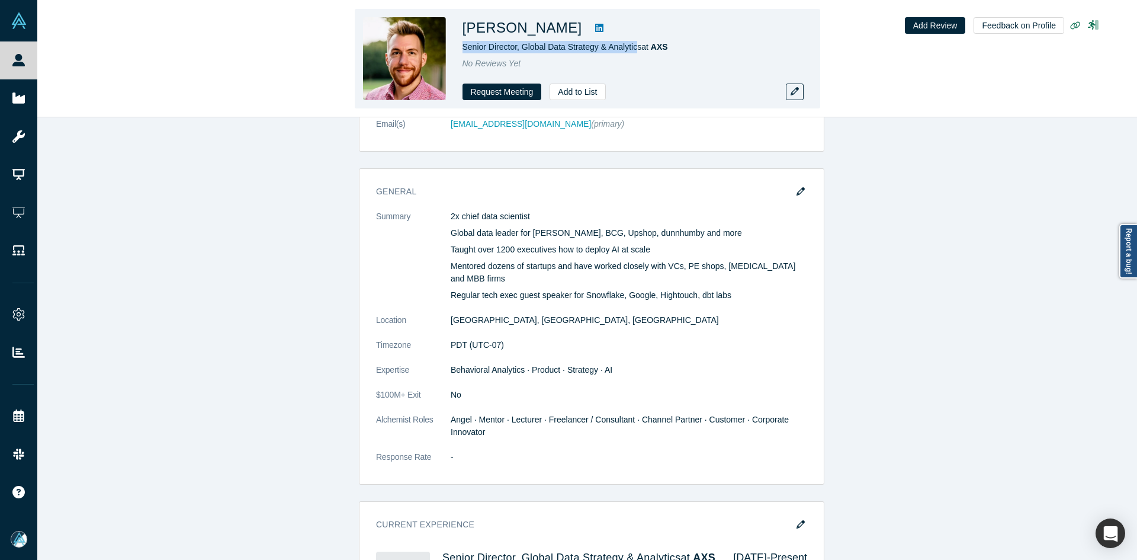
copy span "Senior Director, Global Data Strategy & Analytic"
drag, startPoint x: 638, startPoint y: 46, endPoint x: 454, endPoint y: 47, distance: 183.6
click at [454, 47] on div "[PERSON_NAME] Senior Director, Global Data Strategy & Analytics at AXS No Revie…" at bounding box center [588, 59] width 466 height 100
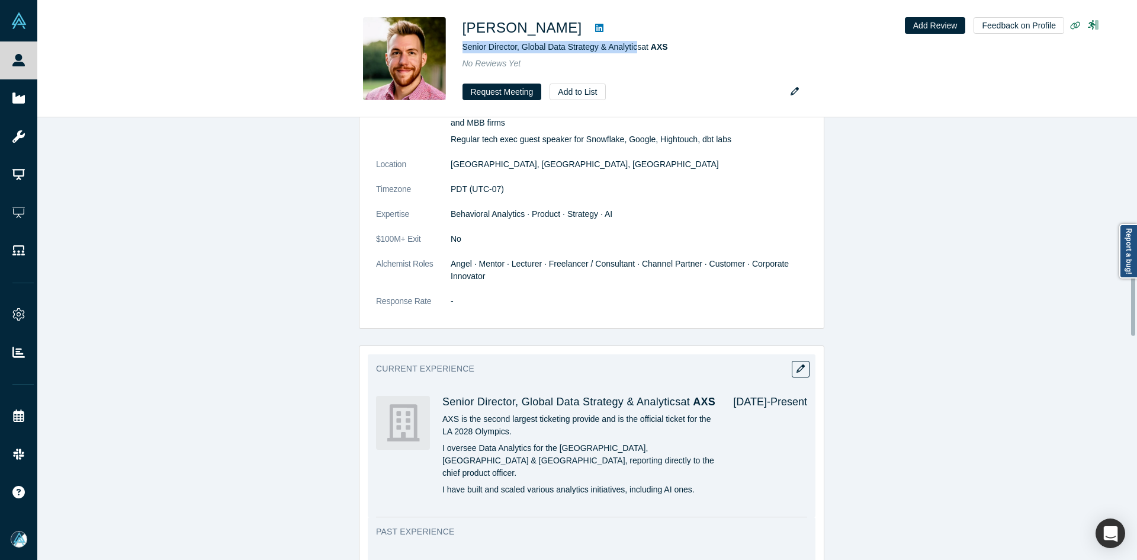
scroll to position [652, 0]
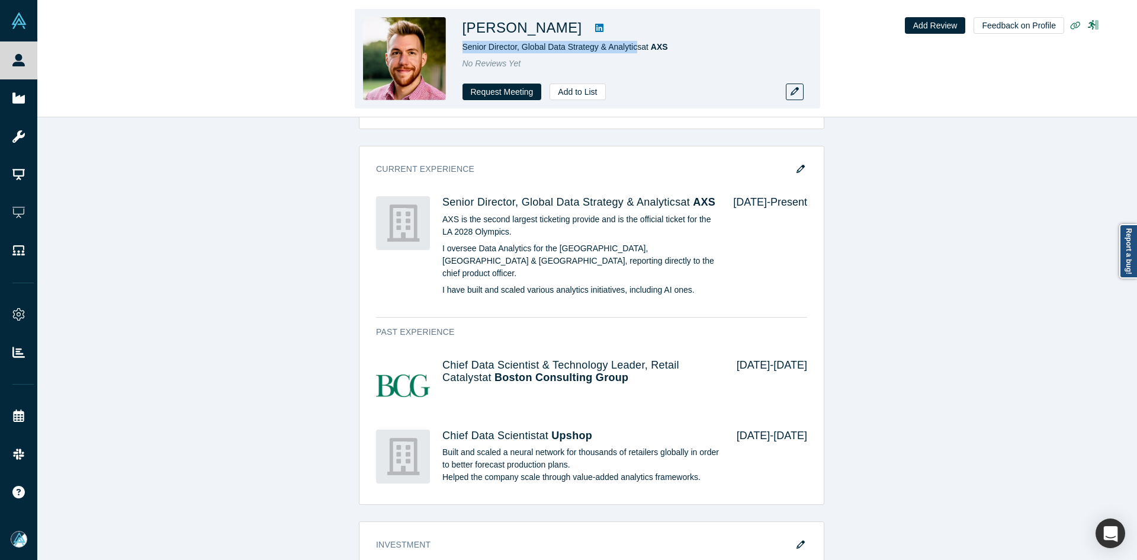
click at [595, 27] on icon at bounding box center [599, 28] width 8 height 8
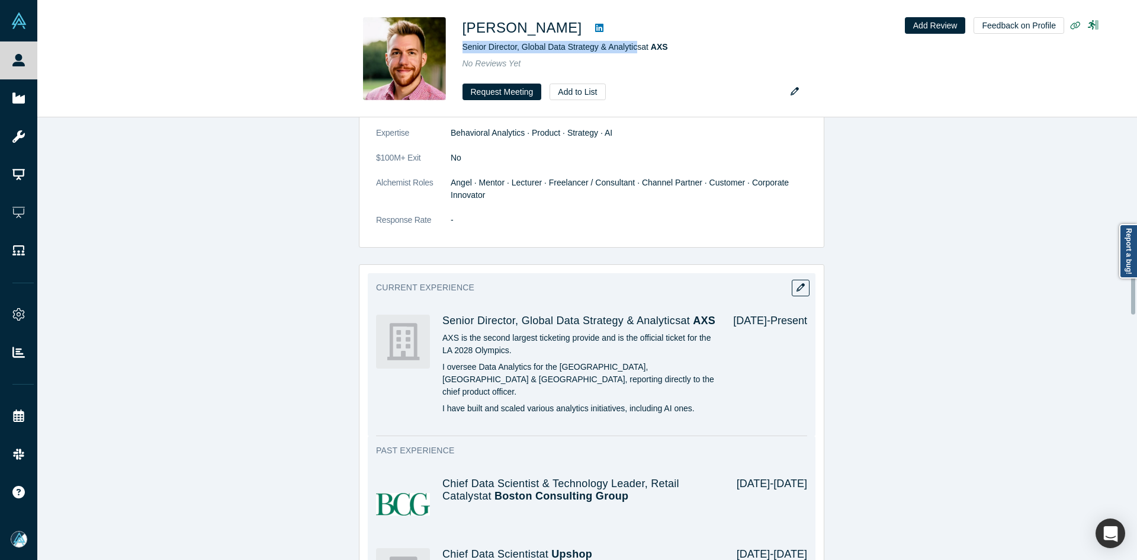
scroll to position [415, 0]
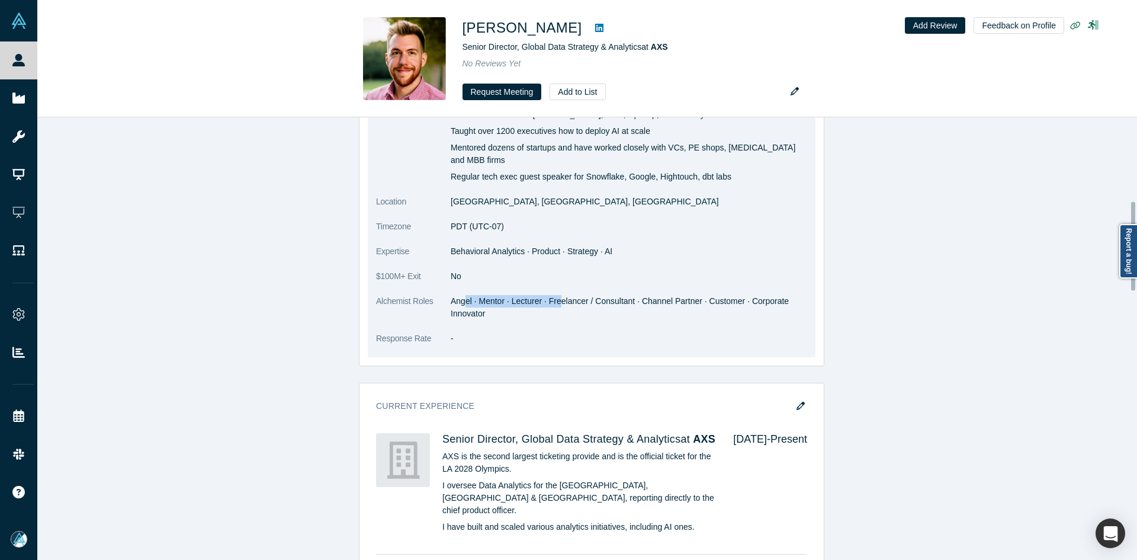
drag, startPoint x: 462, startPoint y: 287, endPoint x: 558, endPoint y: 289, distance: 96.0
click at [558, 295] on dd "Angel · Mentor · Lecturer · Freelancer / Consultant · Channel Partner · Custome…" at bounding box center [629, 307] width 357 height 25
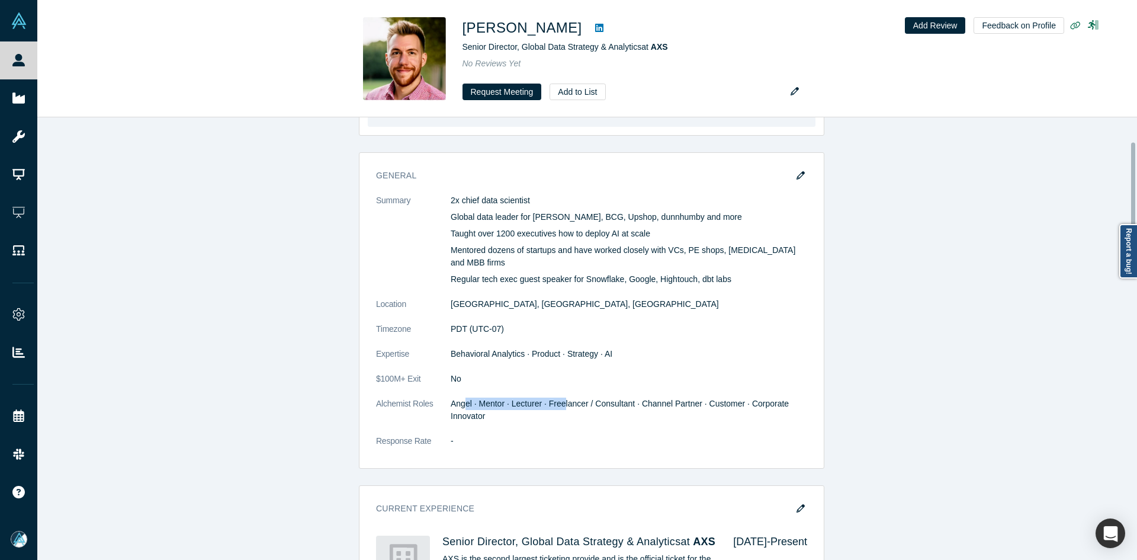
scroll to position [118, 0]
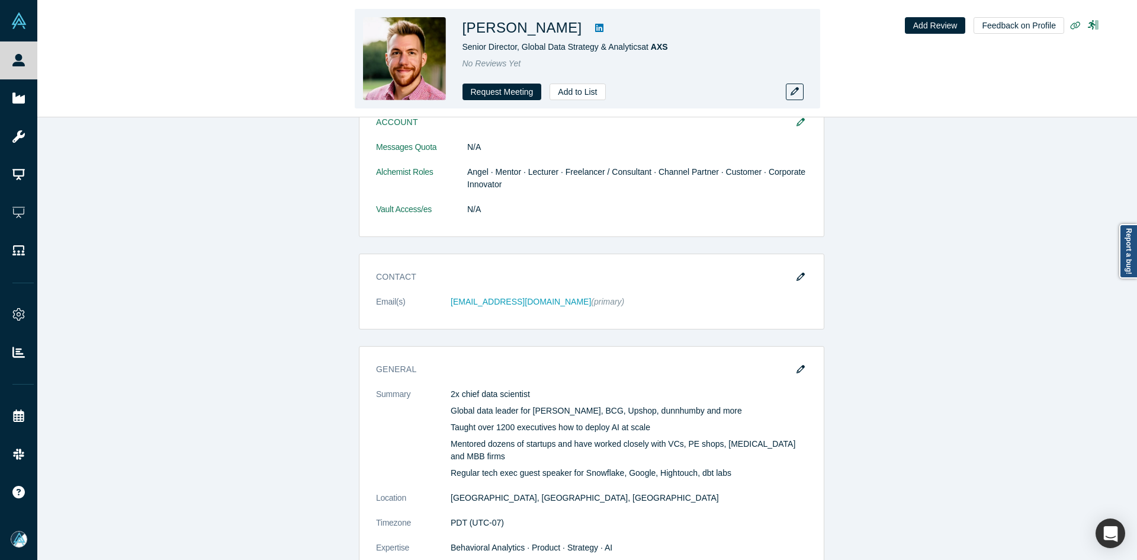
click at [544, 30] on h1 "[PERSON_NAME]" at bounding box center [523, 27] width 120 height 21
copy div "[PERSON_NAME]"
click at [544, 30] on h1 "[PERSON_NAME]" at bounding box center [523, 27] width 120 height 21
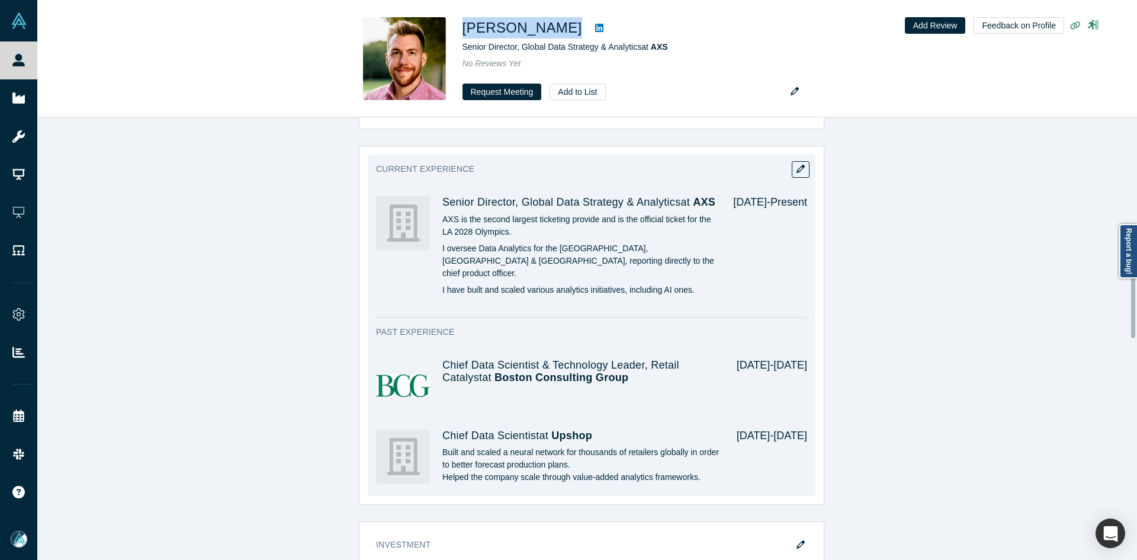
scroll to position [296, 0]
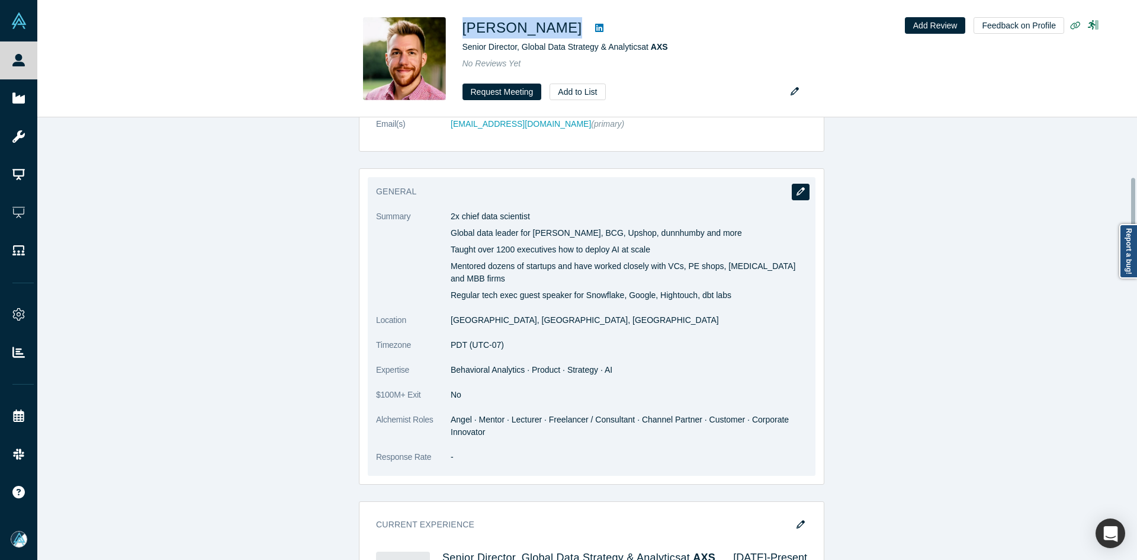
click at [796, 196] on button "button" at bounding box center [801, 192] width 18 height 17
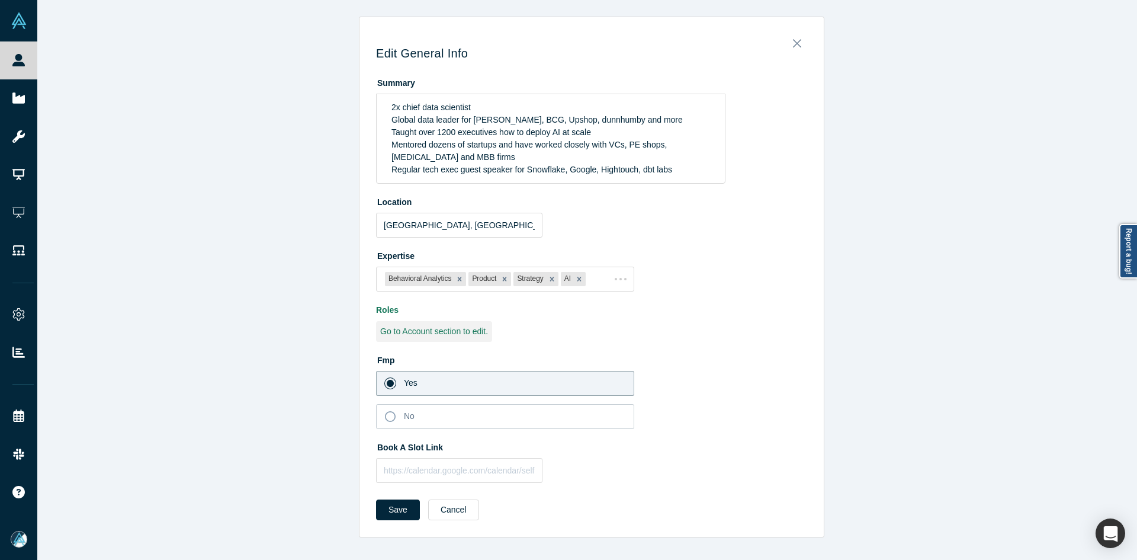
scroll to position [0, 0]
click at [474, 479] on input "text" at bounding box center [459, 470] width 166 height 25
paste input "[URL][DOMAIN_NAME]"
type input "[URL][DOMAIN_NAME]"
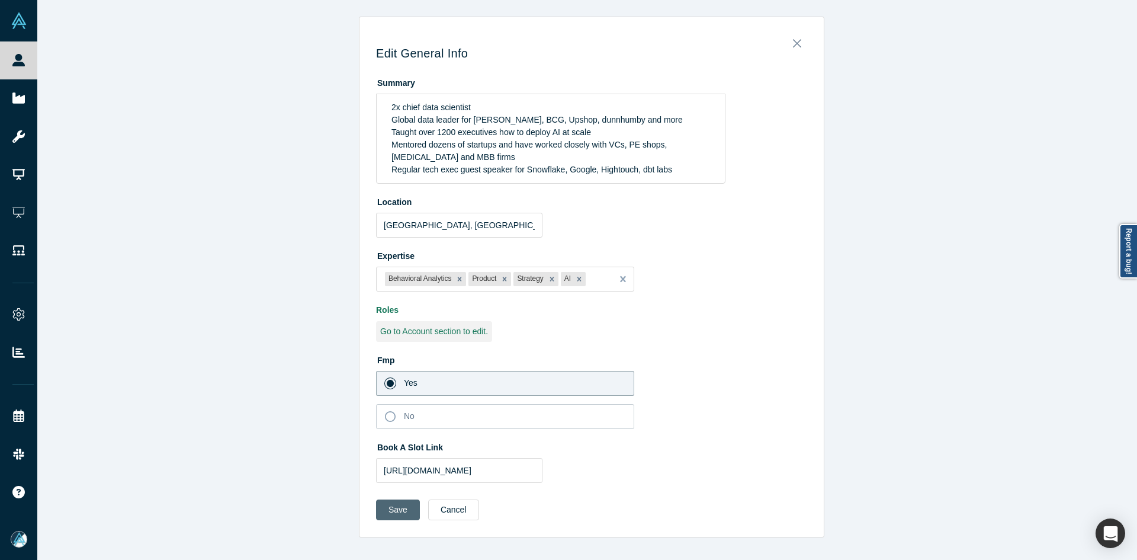
click at [408, 507] on button "Save" at bounding box center [398, 509] width 44 height 21
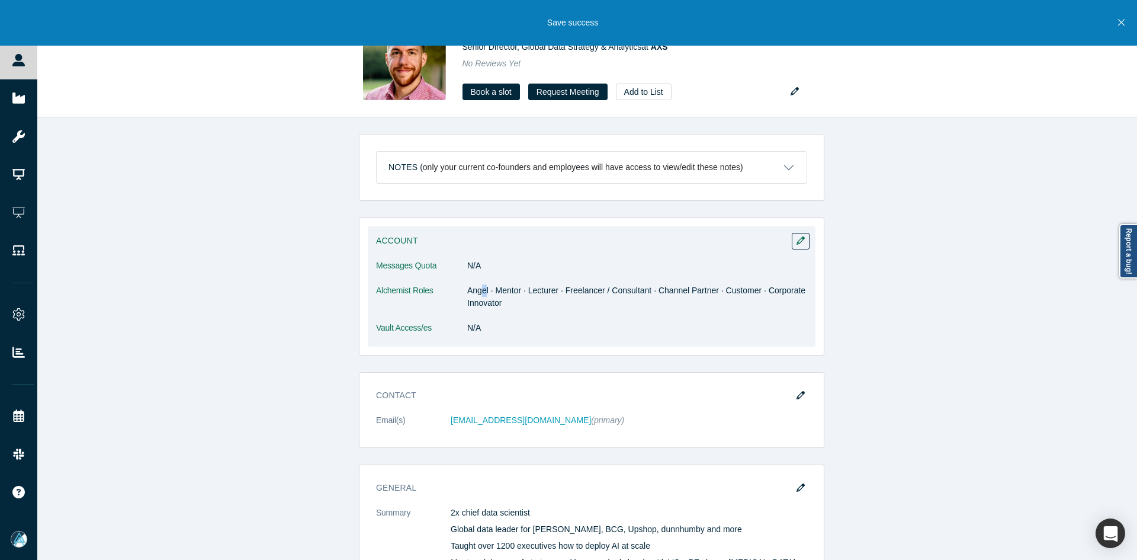
drag, startPoint x: 481, startPoint y: 290, endPoint x: 472, endPoint y: 290, distance: 8.9
click at [473, 290] on dd "Angel · Mentor · Lecturer · Freelancer / Consultant · Channel Partner · Custome…" at bounding box center [637, 296] width 340 height 25
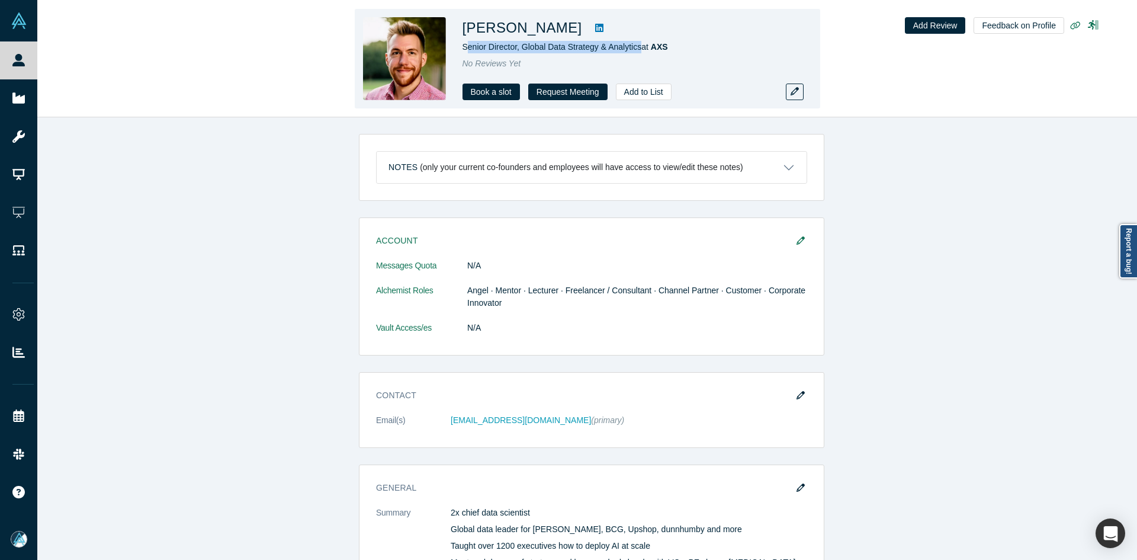
copy span "enior Director, Global Data Strategy & Analytics"
copy span "Senior Director, Global Data Strategy & Analytics"
drag, startPoint x: 639, startPoint y: 49, endPoint x: 464, endPoint y: 47, distance: 174.2
click at [464, 47] on span "Senior Director, Global Data Strategy & Analytics at AXS" at bounding box center [566, 46] width 206 height 9
copy span "Senior Director, Global Data Strategy & Analytics"
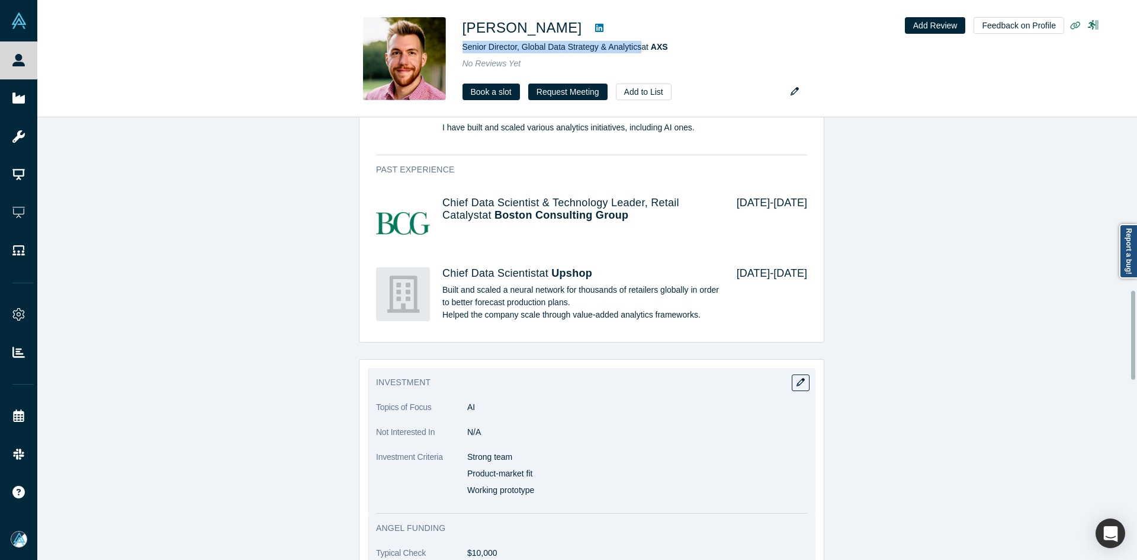
scroll to position [1007, 0]
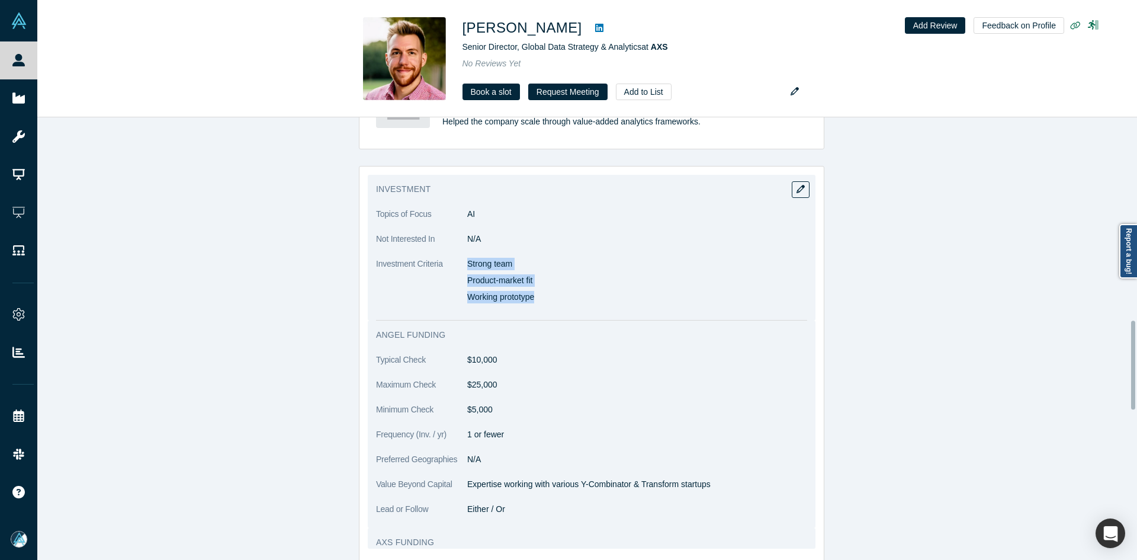
drag, startPoint x: 464, startPoint y: 258, endPoint x: 552, endPoint y: 293, distance: 94.2
click at [552, 293] on div "Strong team Product-market fit Working prototype" at bounding box center [637, 281] width 340 height 46
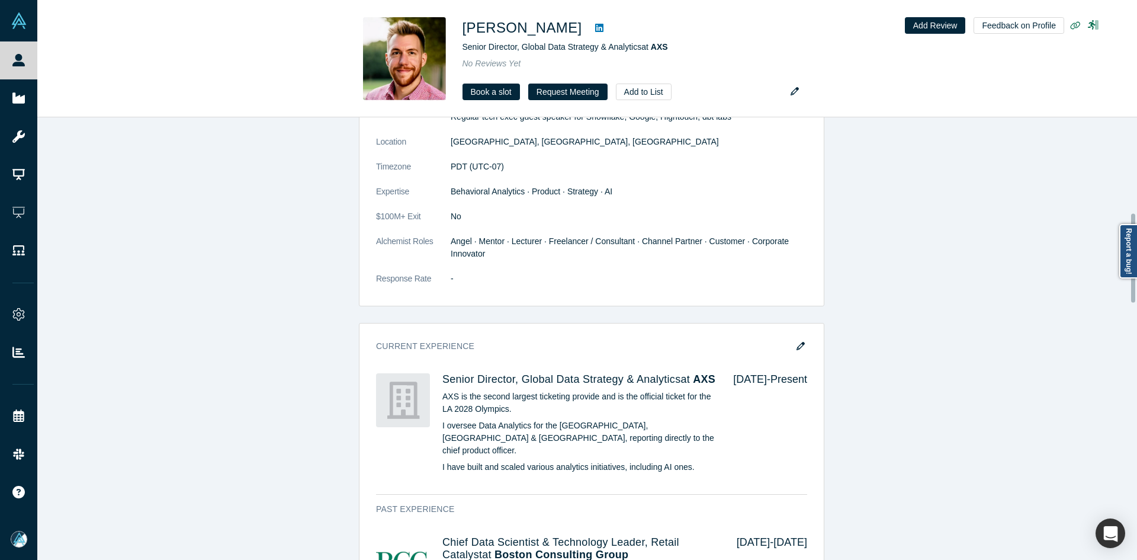
scroll to position [474, 0]
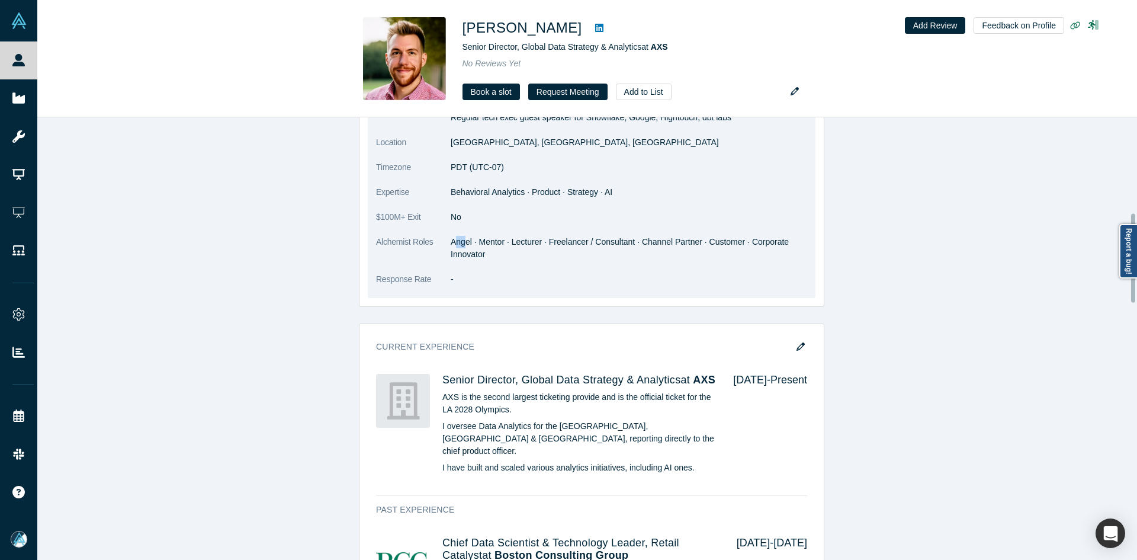
drag, startPoint x: 451, startPoint y: 230, endPoint x: 462, endPoint y: 229, distance: 11.4
click at [462, 236] on dd "Angel · Mentor · Lecturer · Freelancer / Consultant · Channel Partner · Custome…" at bounding box center [629, 248] width 357 height 25
